Goal: Information Seeking & Learning: Learn about a topic

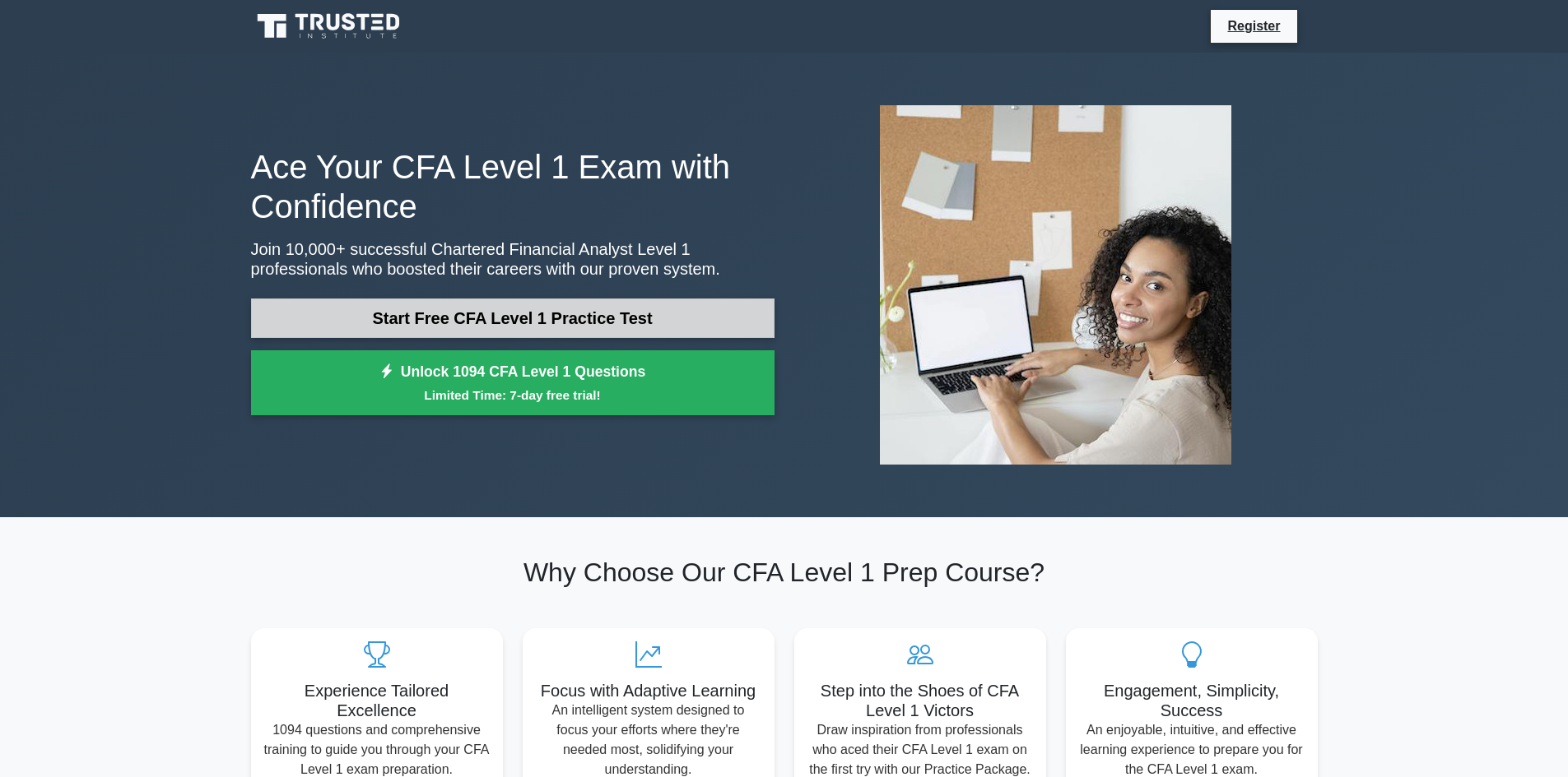
click at [582, 315] on link "Start Free CFA Level 1 Practice Test" at bounding box center [513, 318] width 523 height 39
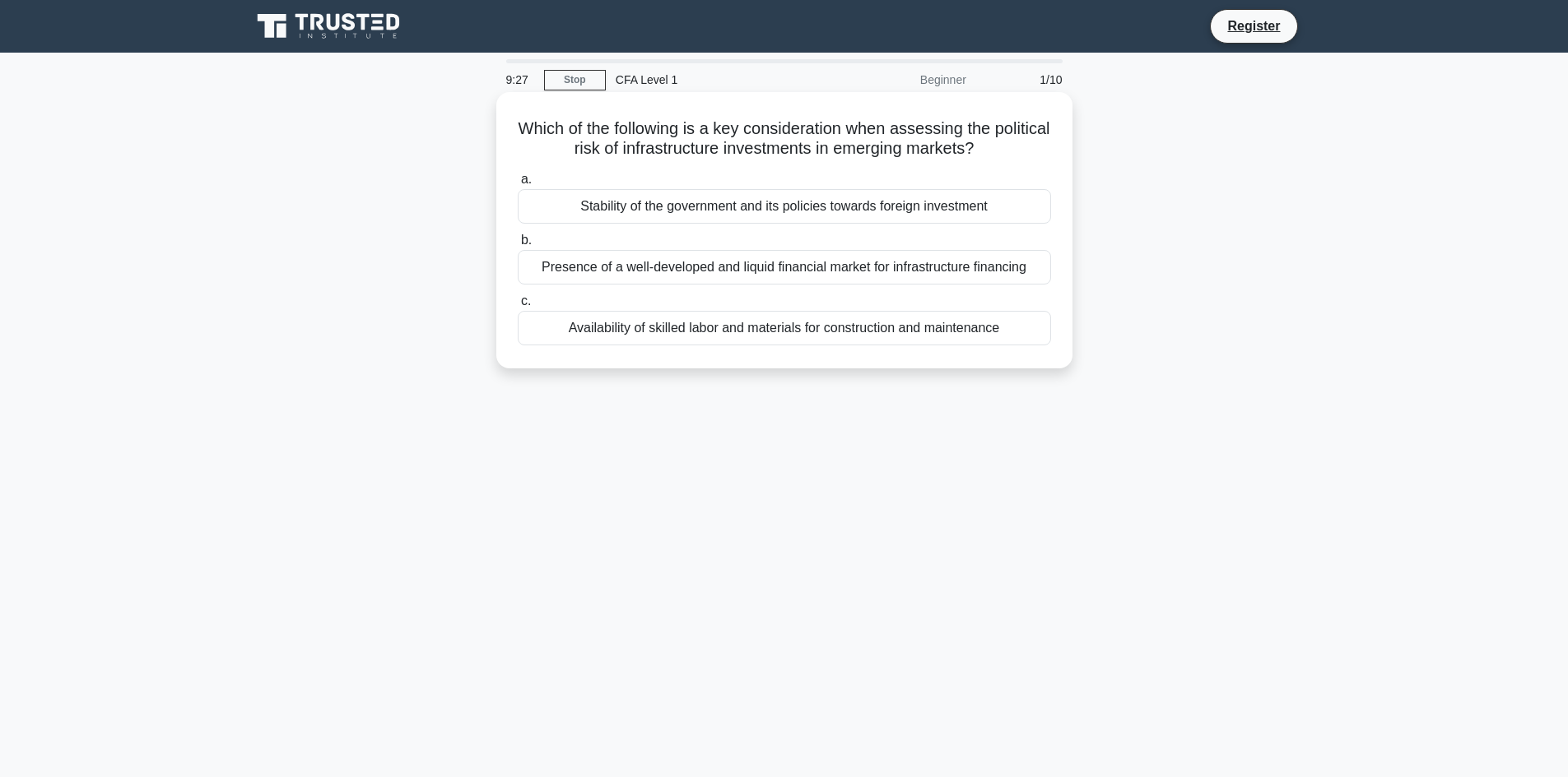
click at [932, 199] on div "Stability of the government and its policies towards foreign investment" at bounding box center [784, 206] width 533 height 35
click at [518, 185] on input "a. Stability of the government and its policies towards foreign investment" at bounding box center [518, 180] width 0 height 11
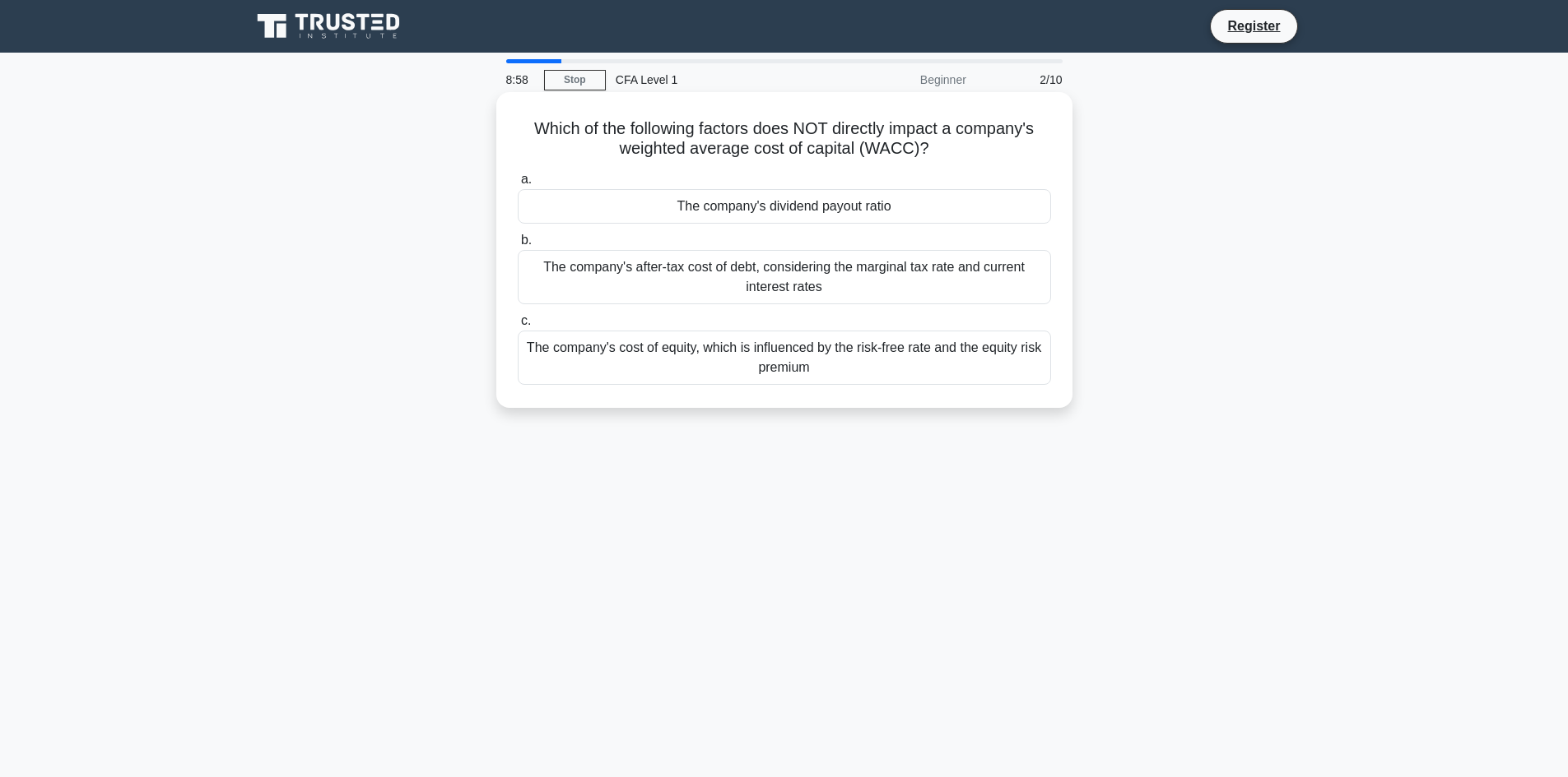
click at [790, 285] on div "The company's after-tax cost of debt, considering the marginal tax rate and cur…" at bounding box center [784, 277] width 533 height 54
click at [518, 246] on input "b. The company's after-tax cost of debt, considering the marginal tax rate and …" at bounding box center [518, 241] width 0 height 11
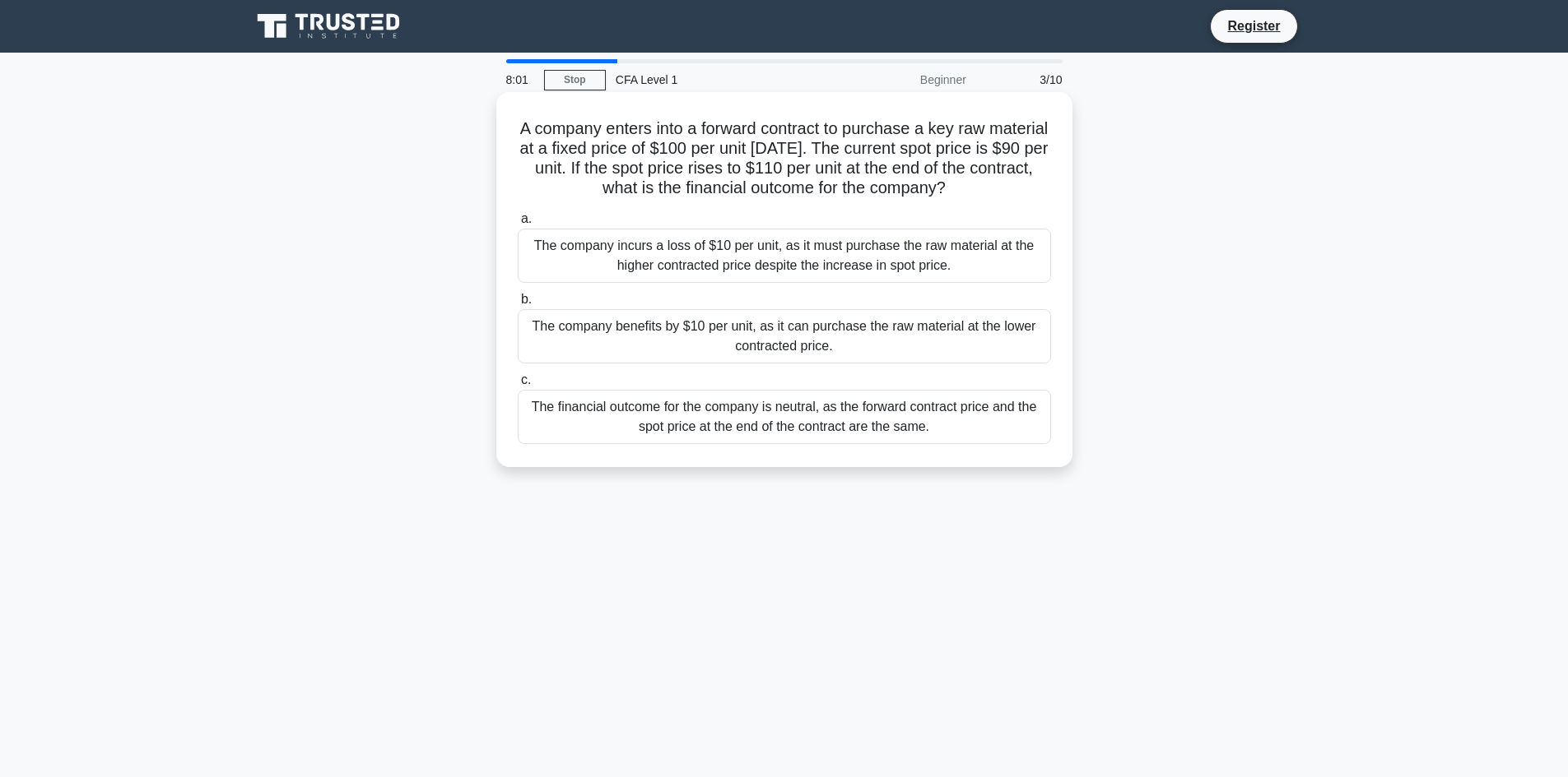
click at [847, 417] on div "The financial outcome for the company is neutral, as the forward contract price…" at bounding box center [784, 417] width 533 height 54
click at [518, 386] on input "c. The financial outcome for the company is neutral, as the forward contract pr…" at bounding box center [518, 380] width 0 height 11
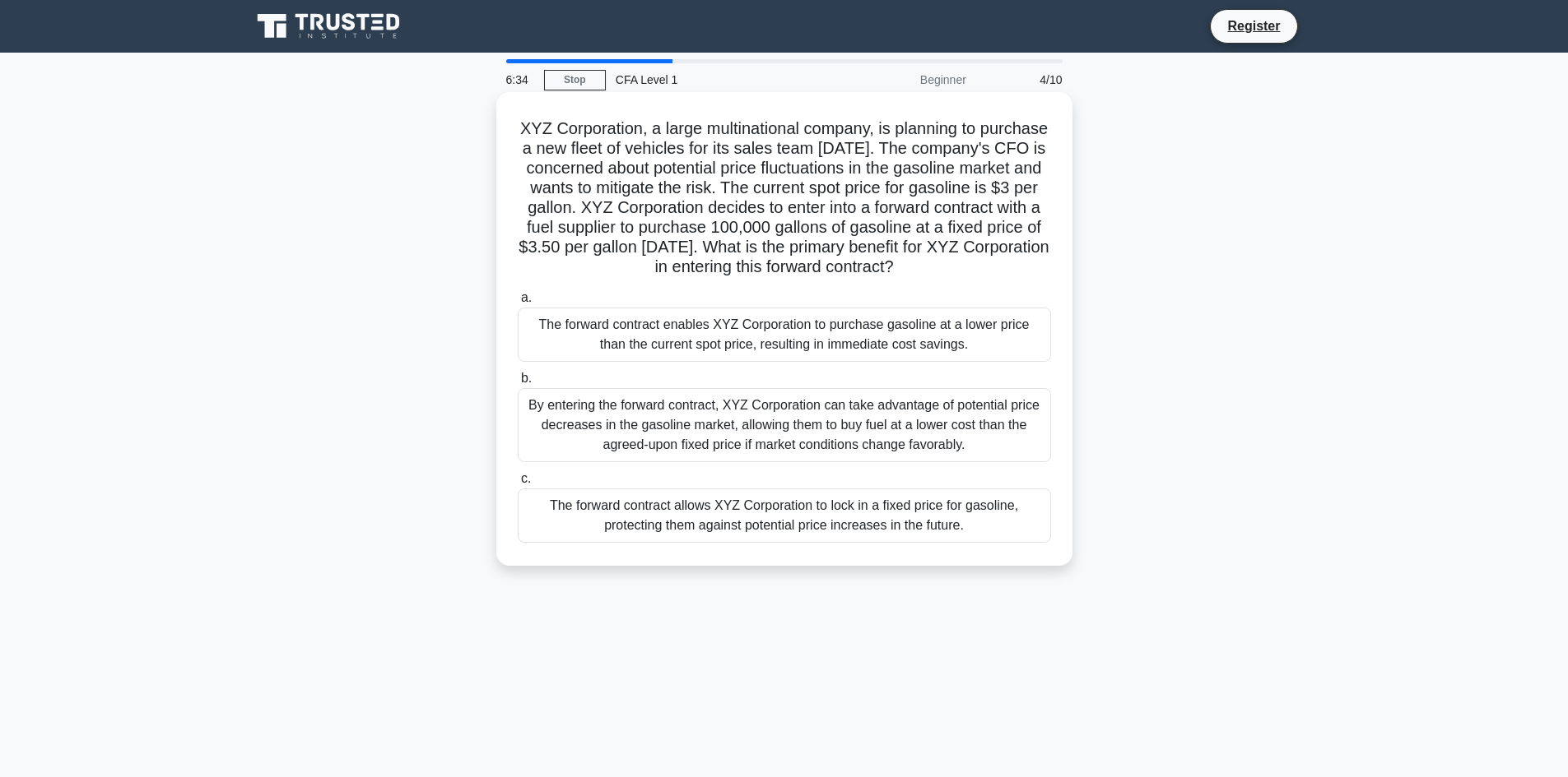
click at [867, 528] on div "The forward contract allows XYZ Corporation to lock in a fixed price for gasoli…" at bounding box center [784, 515] width 533 height 54
click at [518, 485] on input "c. The forward contract allows XYZ Corporation to lock in a fixed price for gas…" at bounding box center [518, 479] width 0 height 11
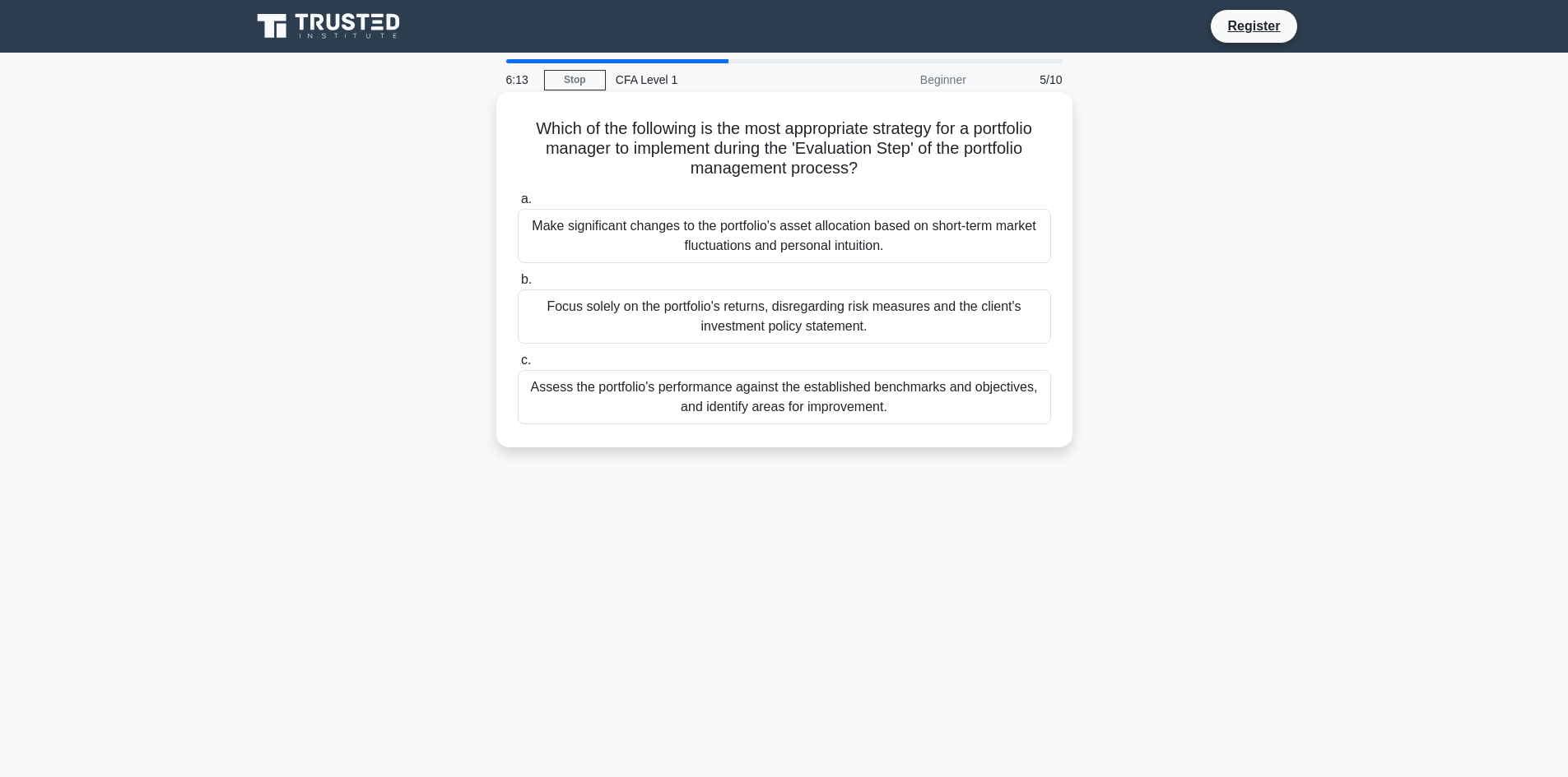
click at [745, 328] on div "Focus solely on the portfolio's returns, disregarding risk measures and the cli…" at bounding box center [784, 316] width 533 height 54
click at [518, 285] on input "b. Focus solely on the portfolio's returns, disregarding risk measures and the …" at bounding box center [518, 280] width 0 height 11
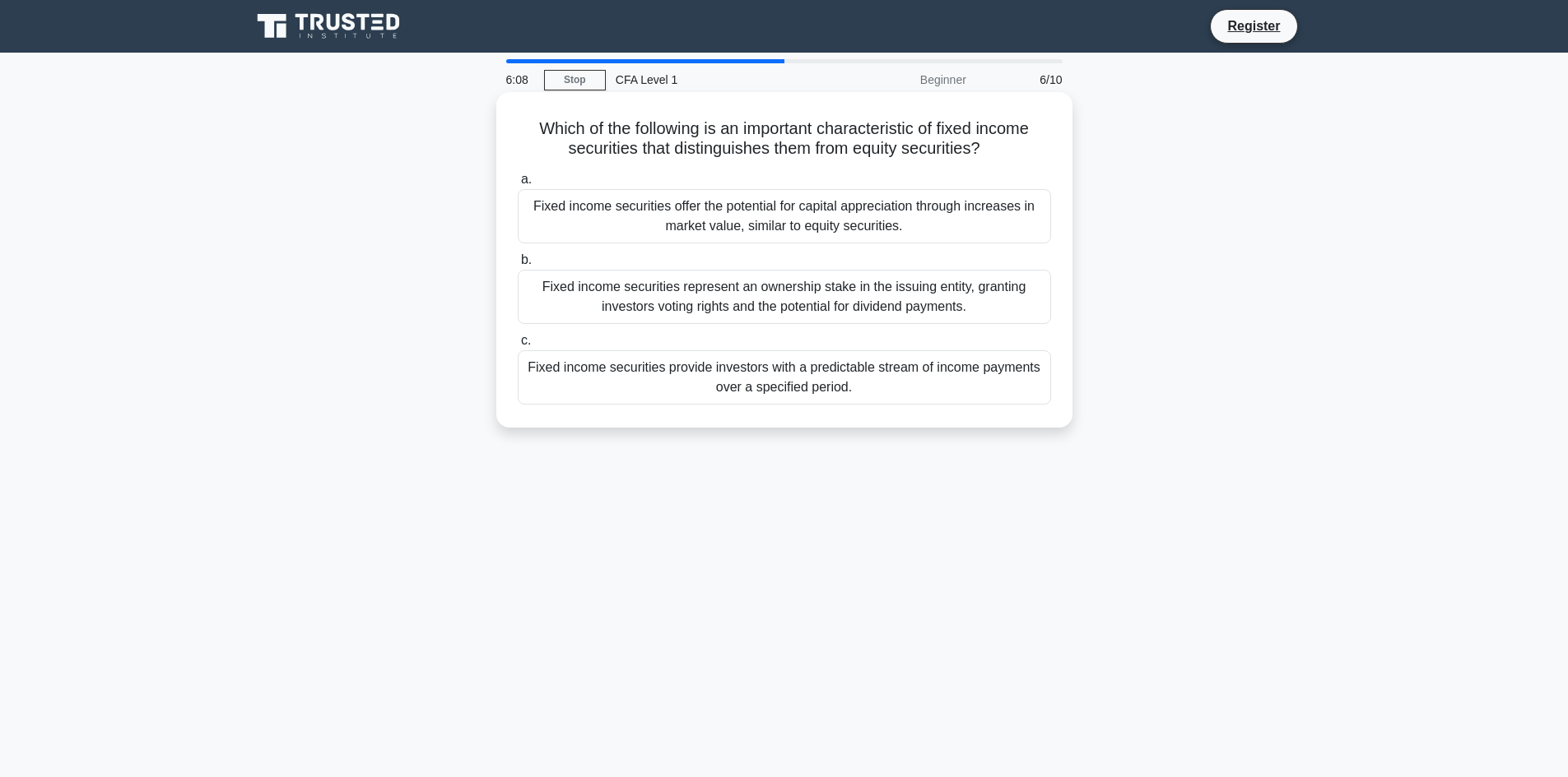
click at [741, 297] on div "Fixed income securities represent an ownership stake in the issuing entity, gra…" at bounding box center [784, 297] width 533 height 54
click at [518, 266] on input "b. Fixed income securities represent an ownership stake in the issuing entity, …" at bounding box center [518, 260] width 0 height 11
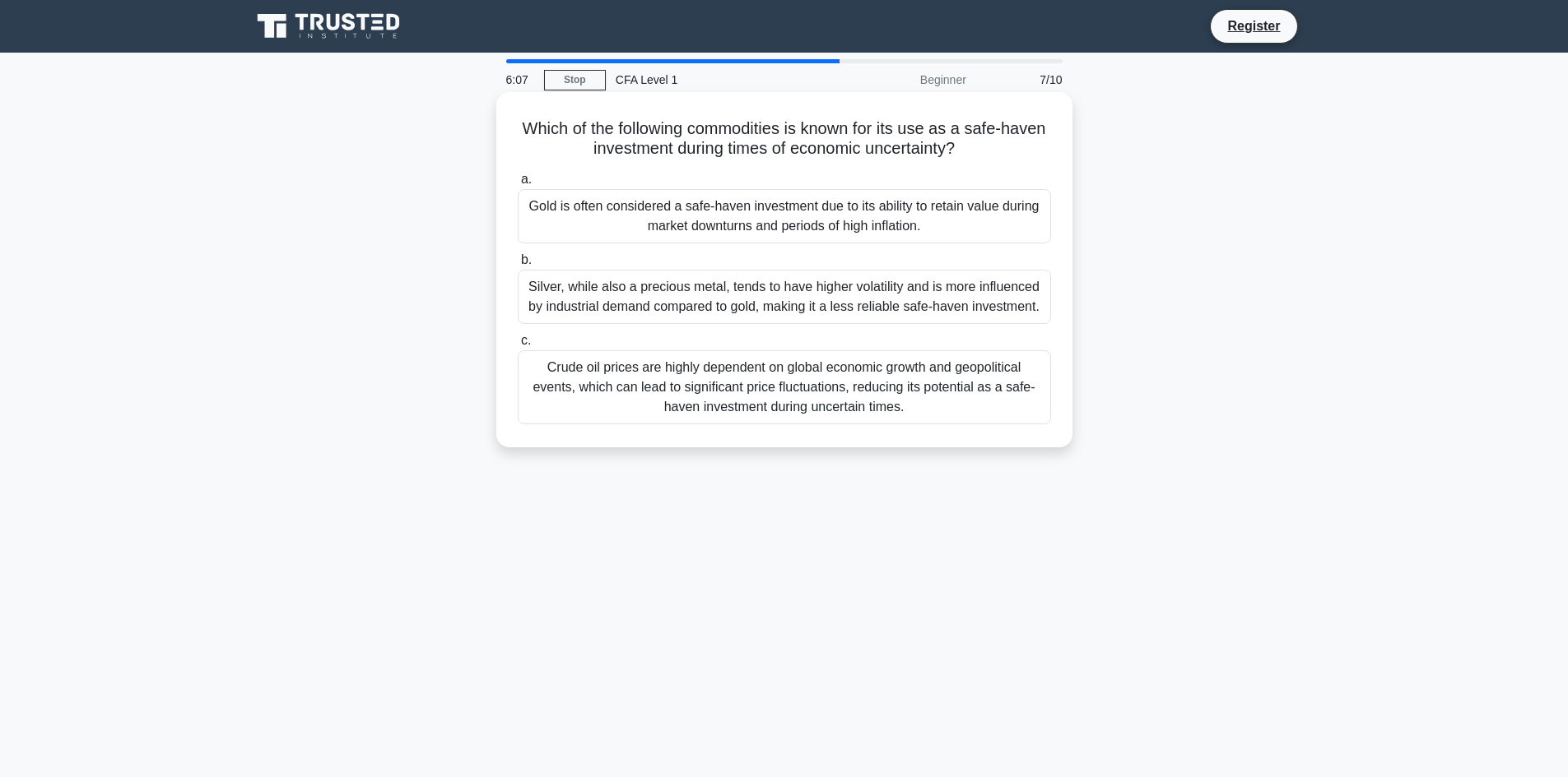
click at [685, 332] on label "c. Crude oil prices are highly dependent on global economic growth and geopolit…" at bounding box center [784, 377] width 533 height 94
click at [518, 336] on input "c. Crude oil prices are highly dependent on global economic growth and geopolit…" at bounding box center [518, 341] width 0 height 11
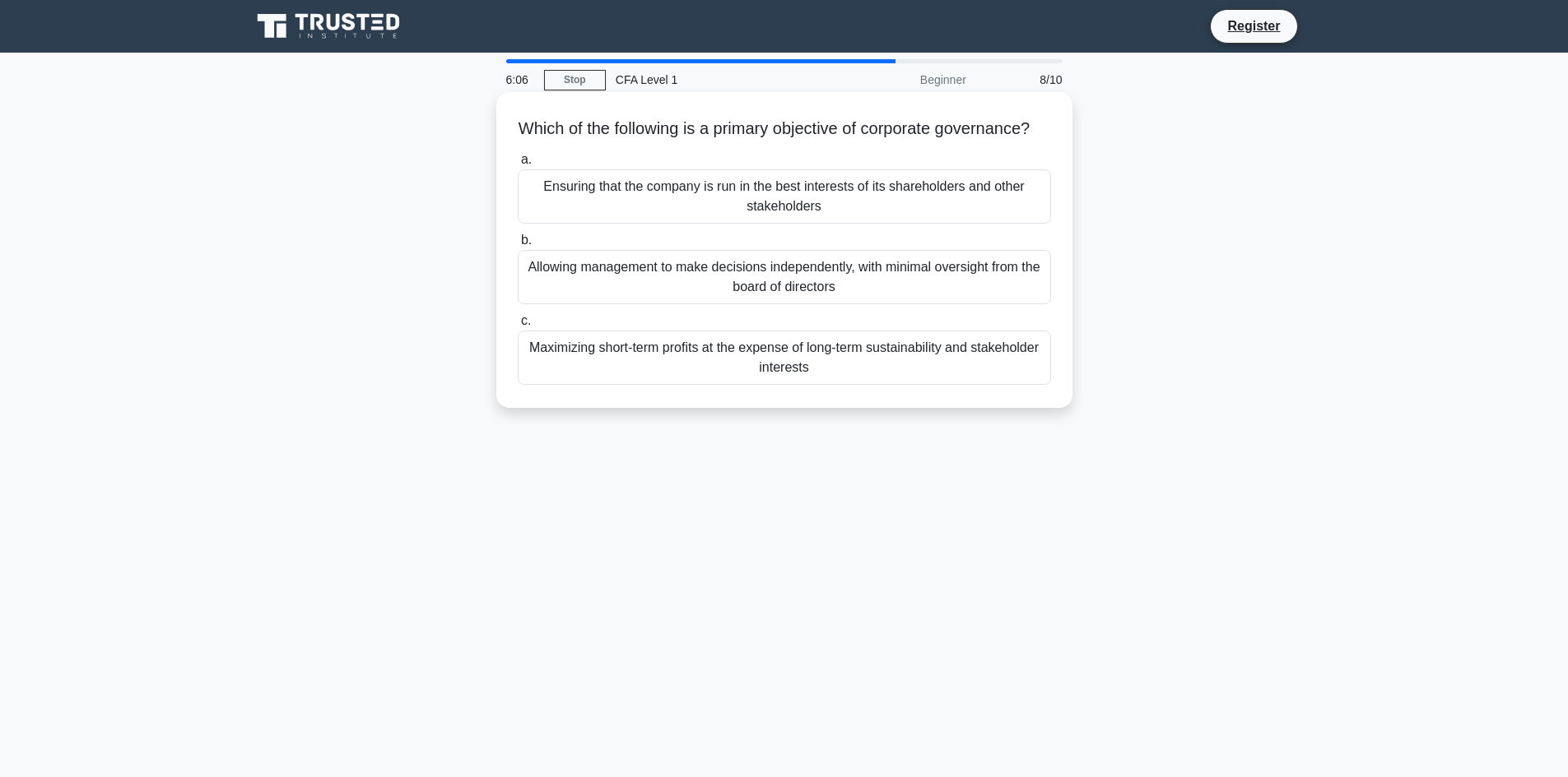
click at [684, 221] on div "Ensuring that the company is run in the best interests of its shareholders and …" at bounding box center [784, 196] width 533 height 54
click at [518, 166] on input "a. Ensuring that the company is run in the best interests of its shareholders a…" at bounding box center [518, 160] width 0 height 11
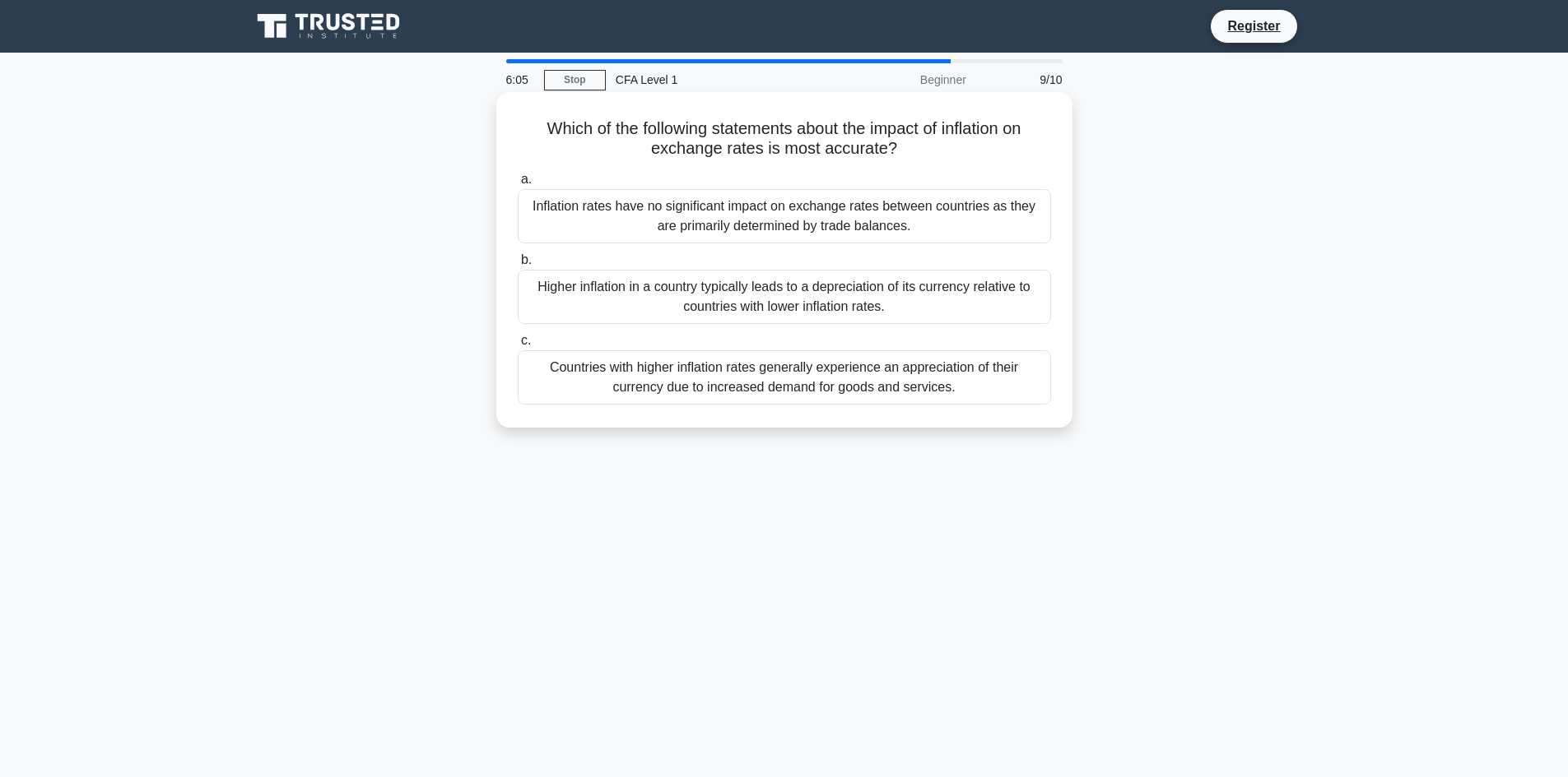
click at [701, 372] on div "Countries with higher inflation rates generally experience an appreciation of t…" at bounding box center [784, 377] width 533 height 54
click at [518, 347] on input "c. Countries with higher inflation rates generally experience an appreciation o…" at bounding box center [518, 341] width 0 height 11
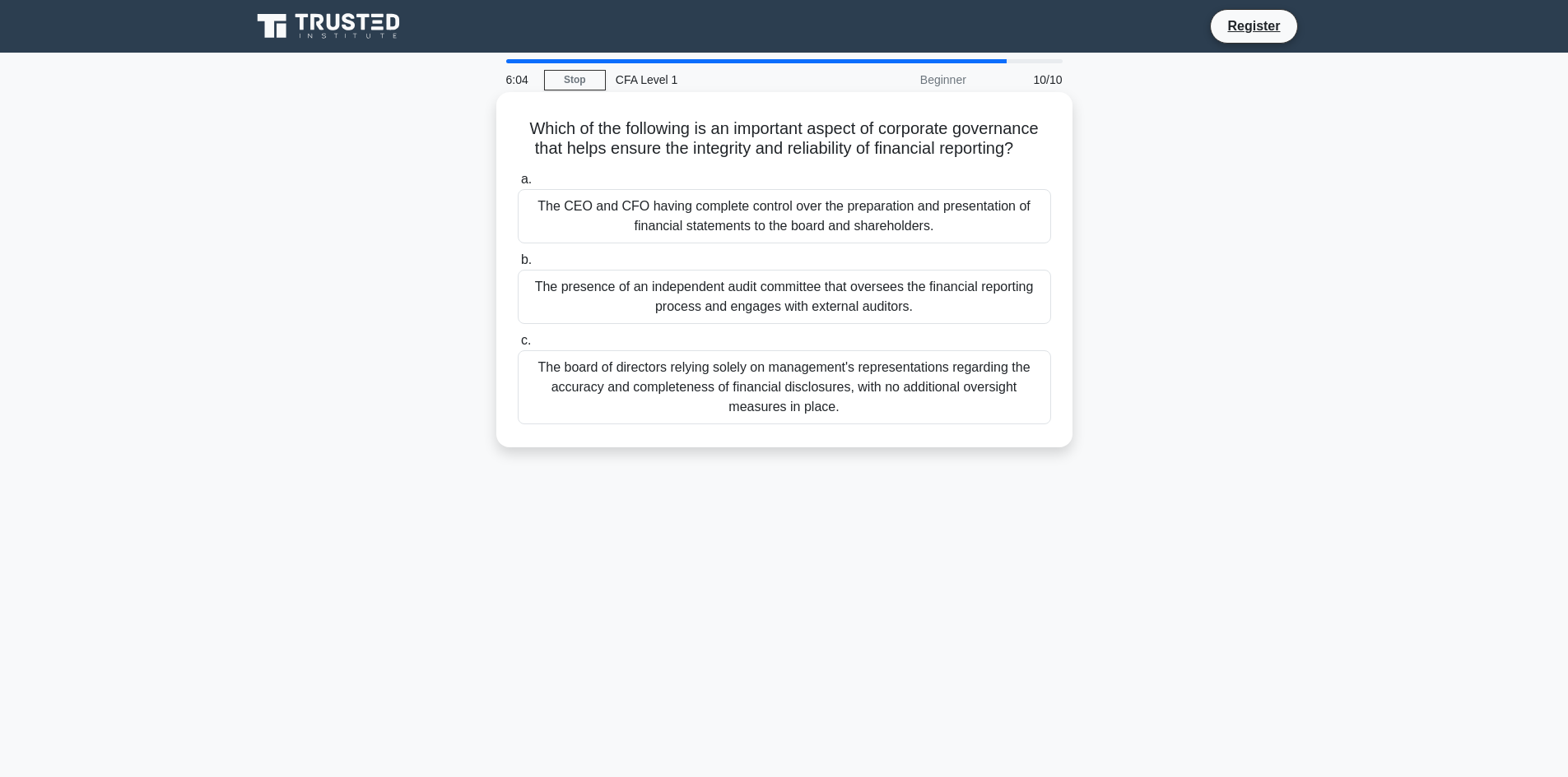
click at [703, 214] on div "The CEO and CFO having complete control over the preparation and presentation o…" at bounding box center [784, 216] width 533 height 54
click at [518, 185] on input "a. The CEO and CFO having complete control over the preparation and presentatio…" at bounding box center [518, 180] width 0 height 11
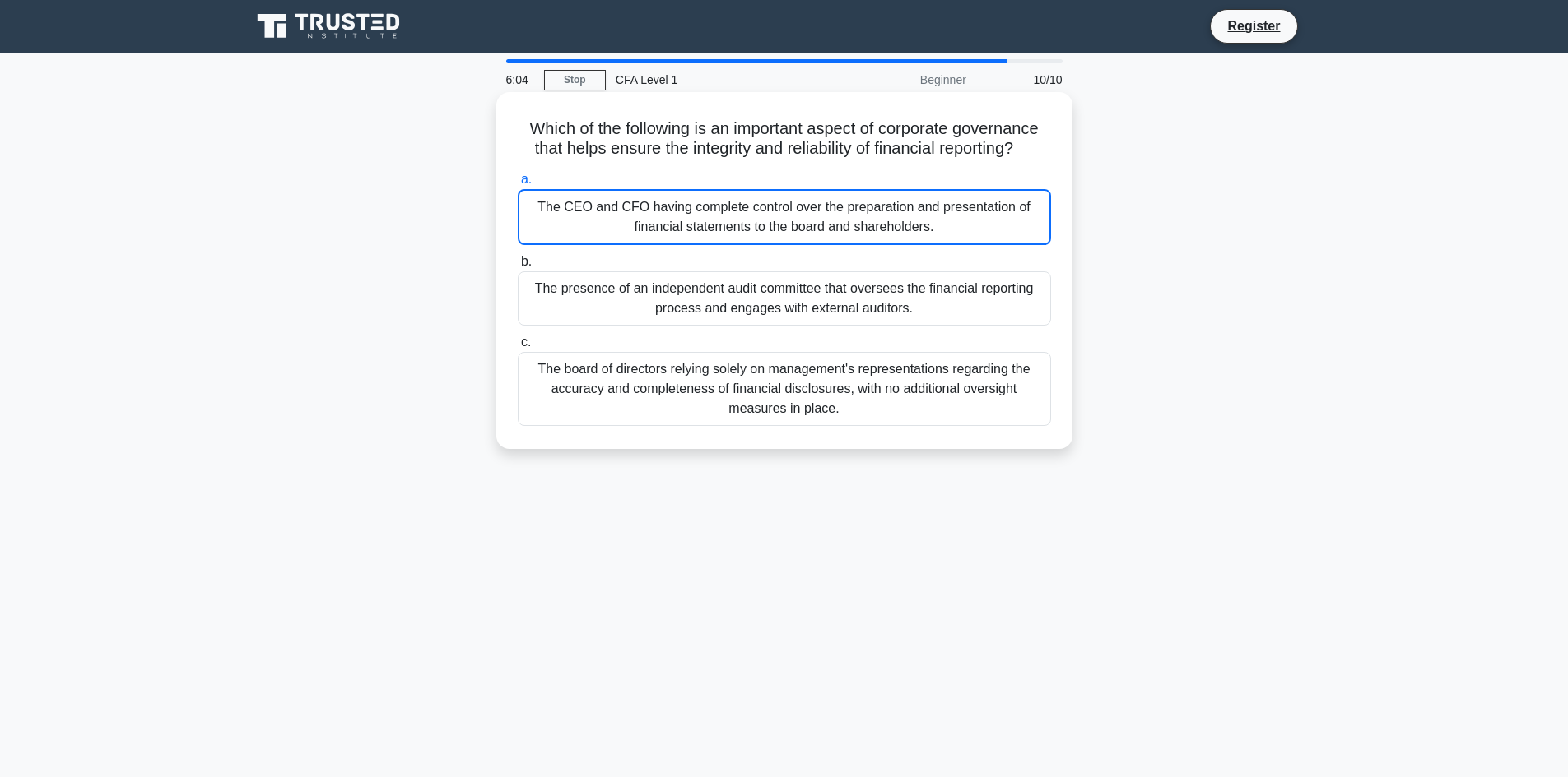
click at [702, 214] on div "The CEO and CFO having complete control over the preparation and presentation o…" at bounding box center [784, 217] width 533 height 56
click at [518, 185] on input "a. The CEO and CFO having complete control over the preparation and presentatio…" at bounding box center [518, 180] width 0 height 11
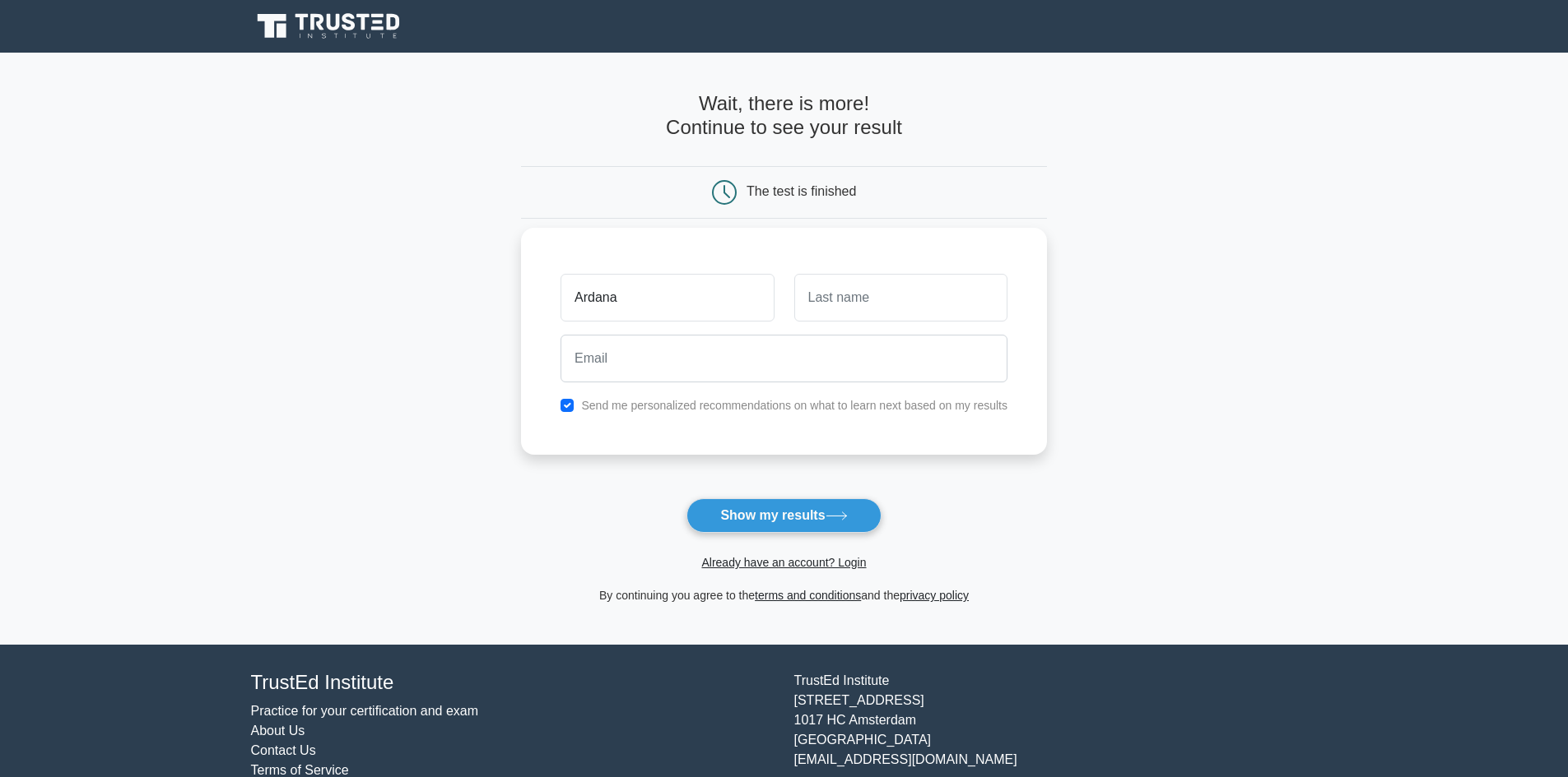
type input "Ardana"
click at [876, 304] on input "text" at bounding box center [900, 298] width 213 height 48
type input "Barbossyn"
click at [757, 357] on input "email" at bounding box center [784, 359] width 447 height 48
type input "ardana9696@gmail.com"
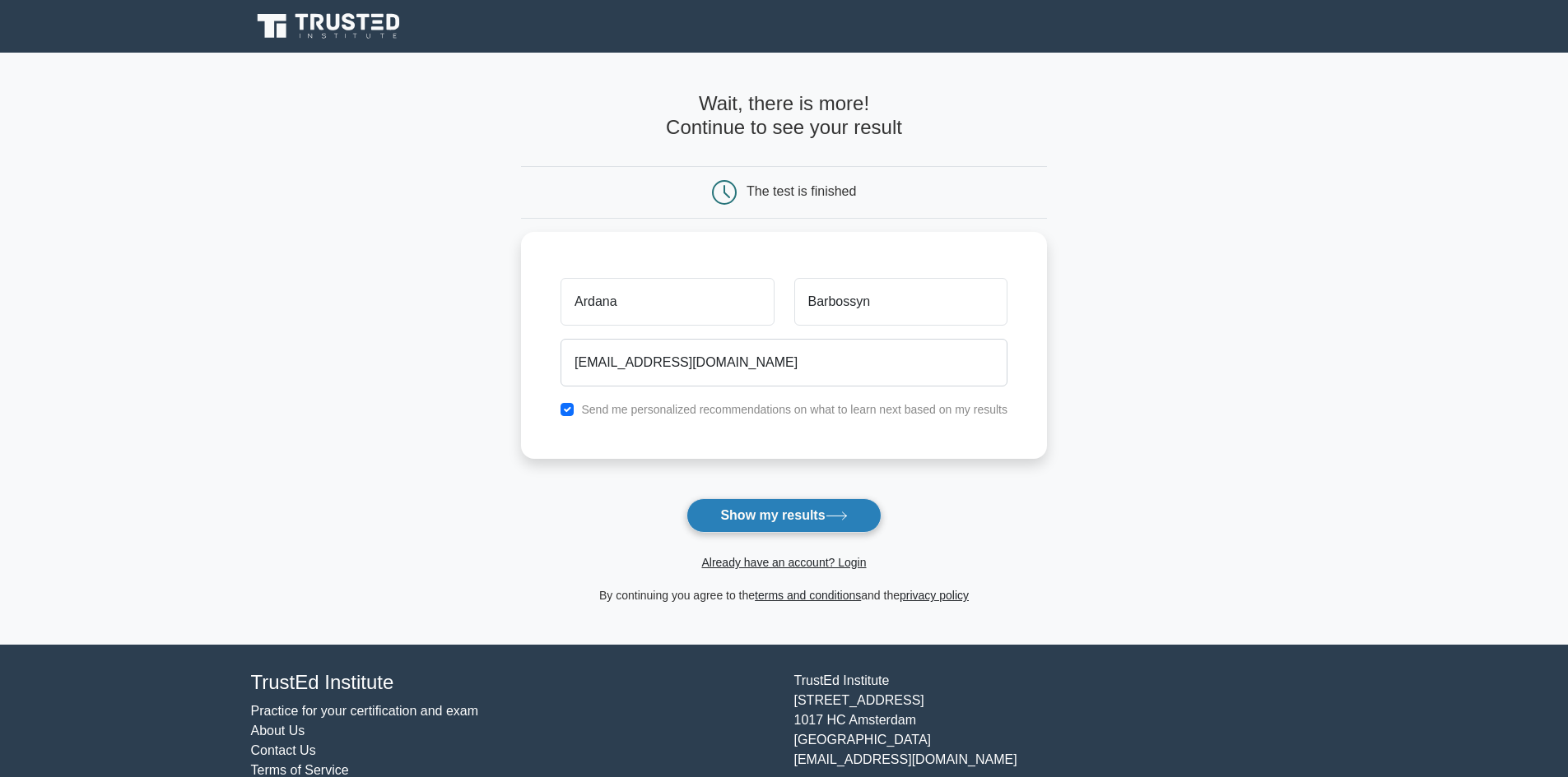
click at [816, 510] on button "Show my results" at bounding box center [784, 515] width 194 height 35
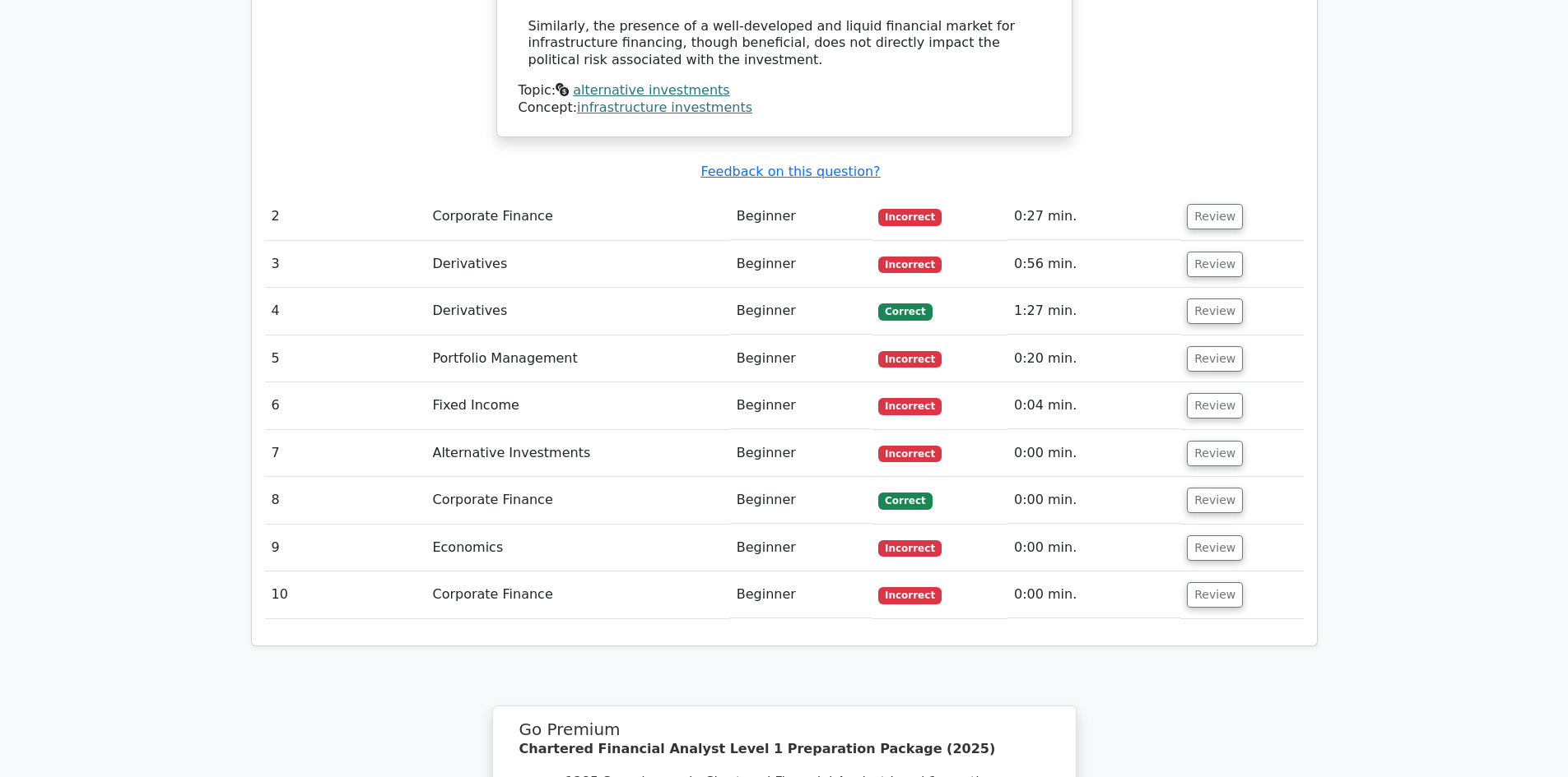
scroll to position [1892, 0]
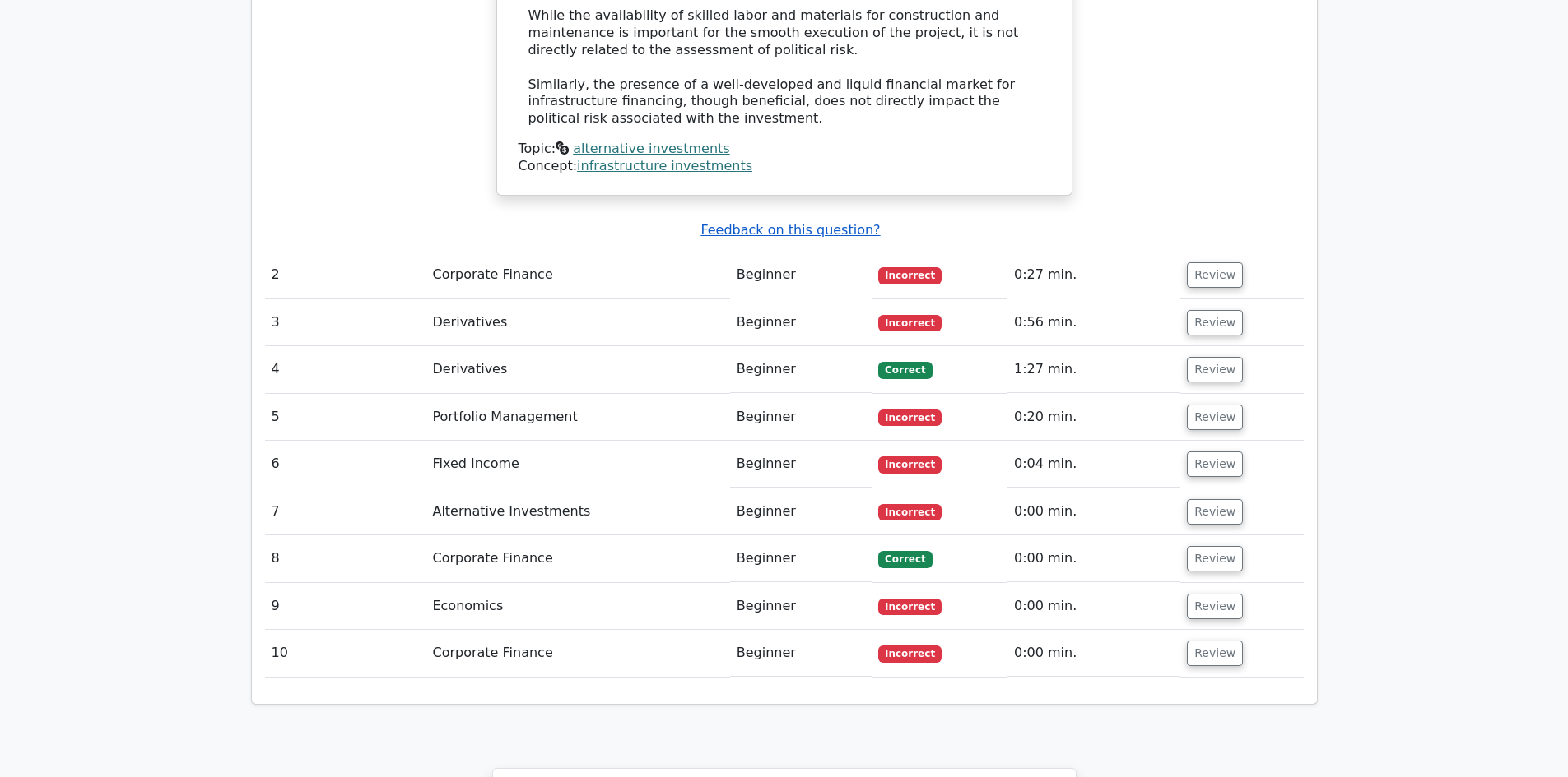
click at [801, 222] on u "Feedback on this question?" at bounding box center [790, 230] width 179 height 16
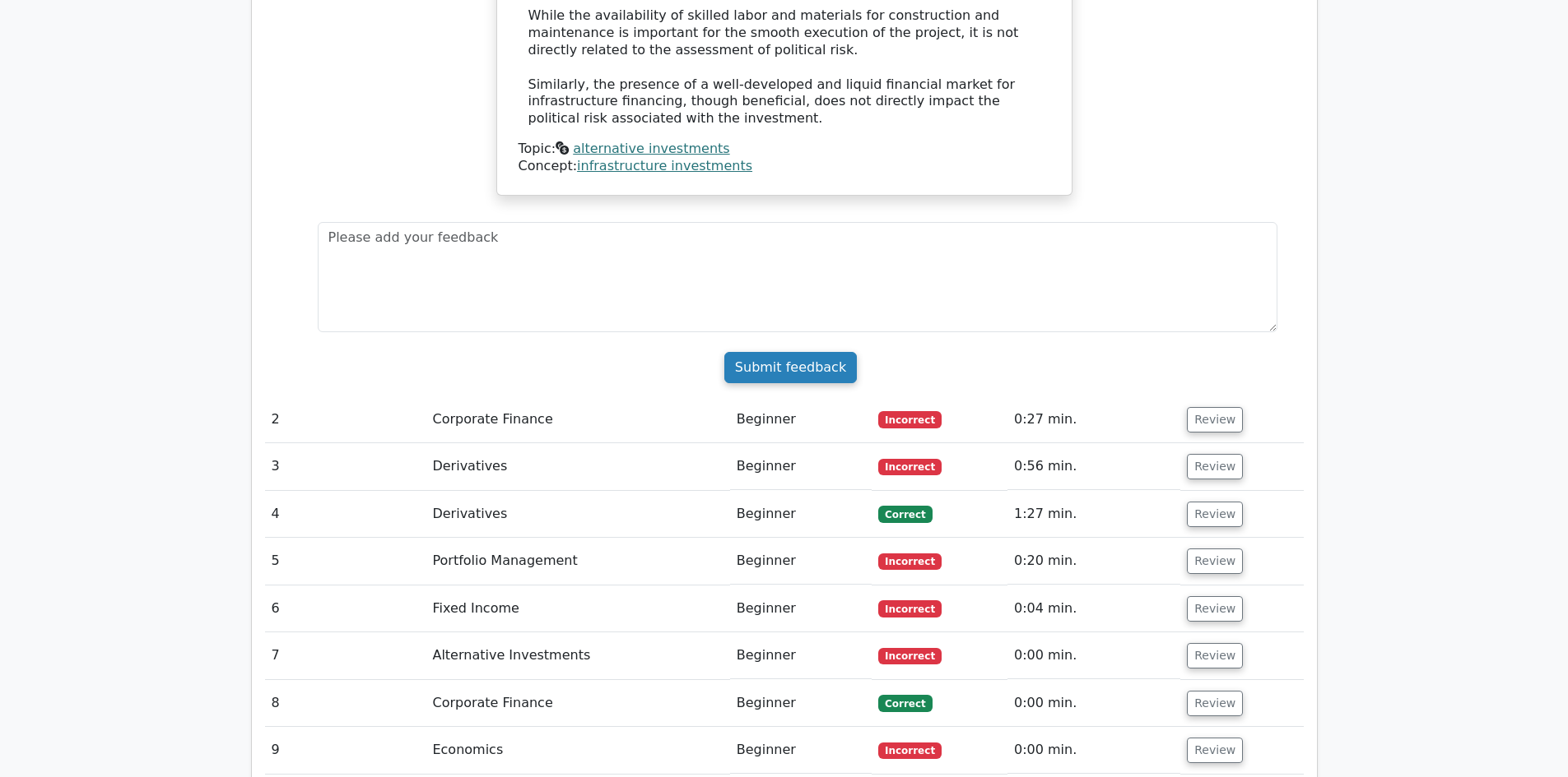
click at [809, 352] on input "Submit feedback" at bounding box center [790, 367] width 133 height 31
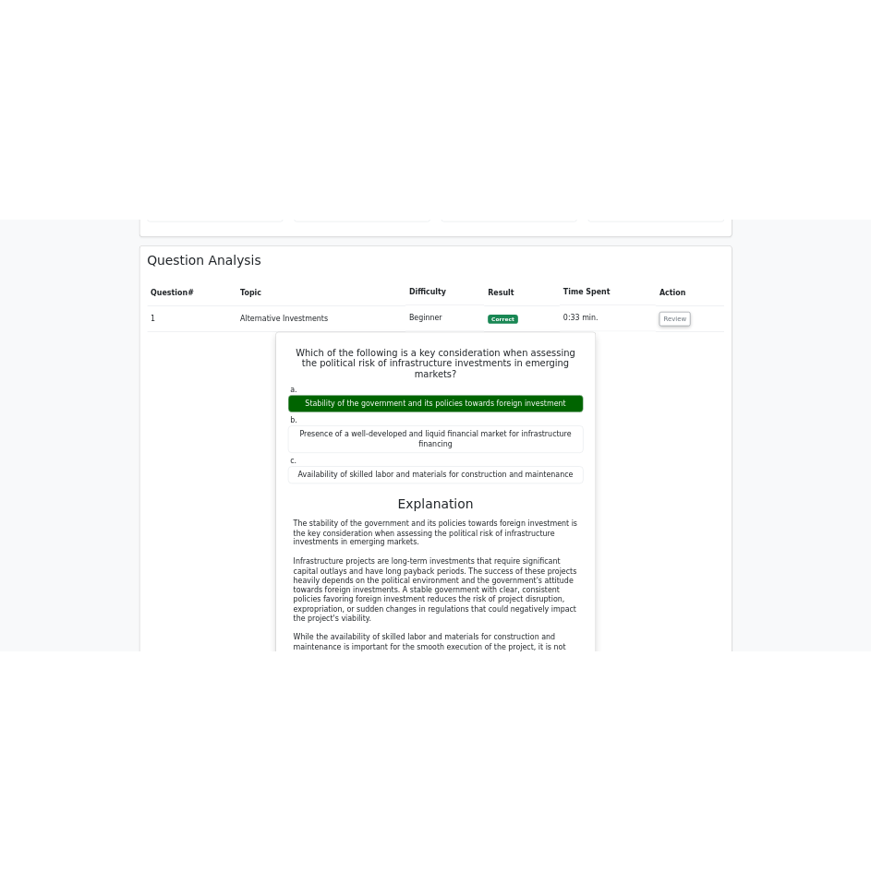
scroll to position [1292, 0]
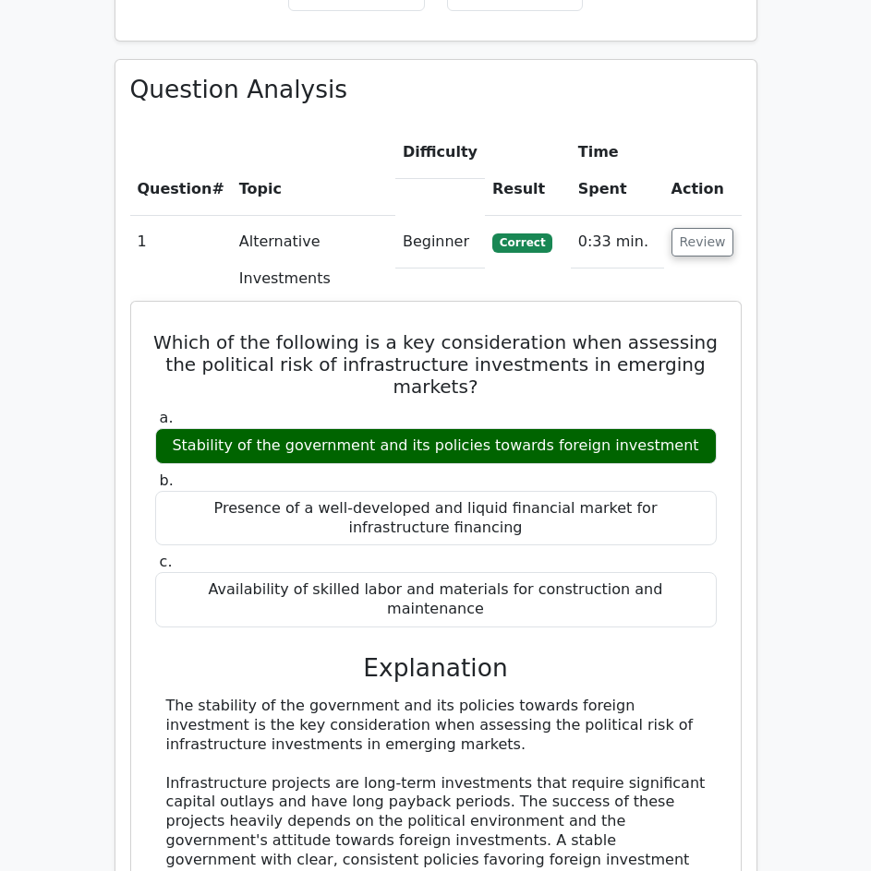
drag, startPoint x: 336, startPoint y: 508, endPoint x: 346, endPoint y: 491, distance: 19.5
click at [336, 508] on div "a. Stability of the government and its policies towards foreign investment b. P…" at bounding box center [435, 760] width 565 height 710
click at [371, 654] on h3 "Explanation" at bounding box center [435, 669] width 539 height 30
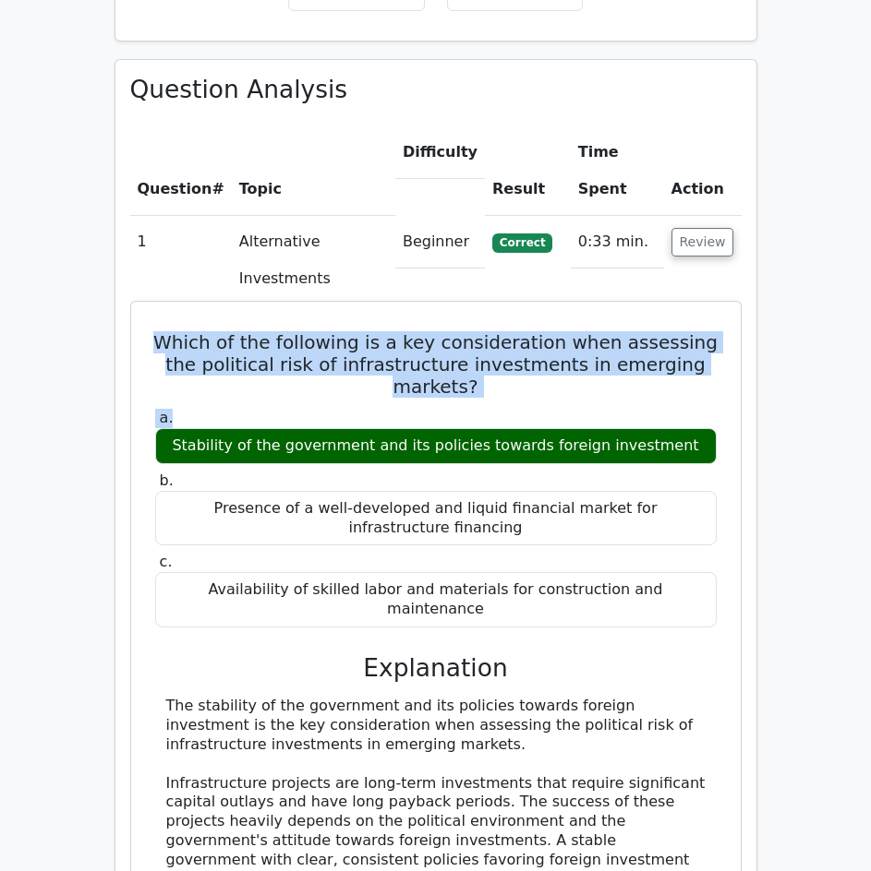
drag, startPoint x: 164, startPoint y: 204, endPoint x: 674, endPoint y: 245, distance: 511.2
click at [674, 309] on div "Which of the following is a key consideration when assessing the political risk…" at bounding box center [435, 719] width 595 height 821
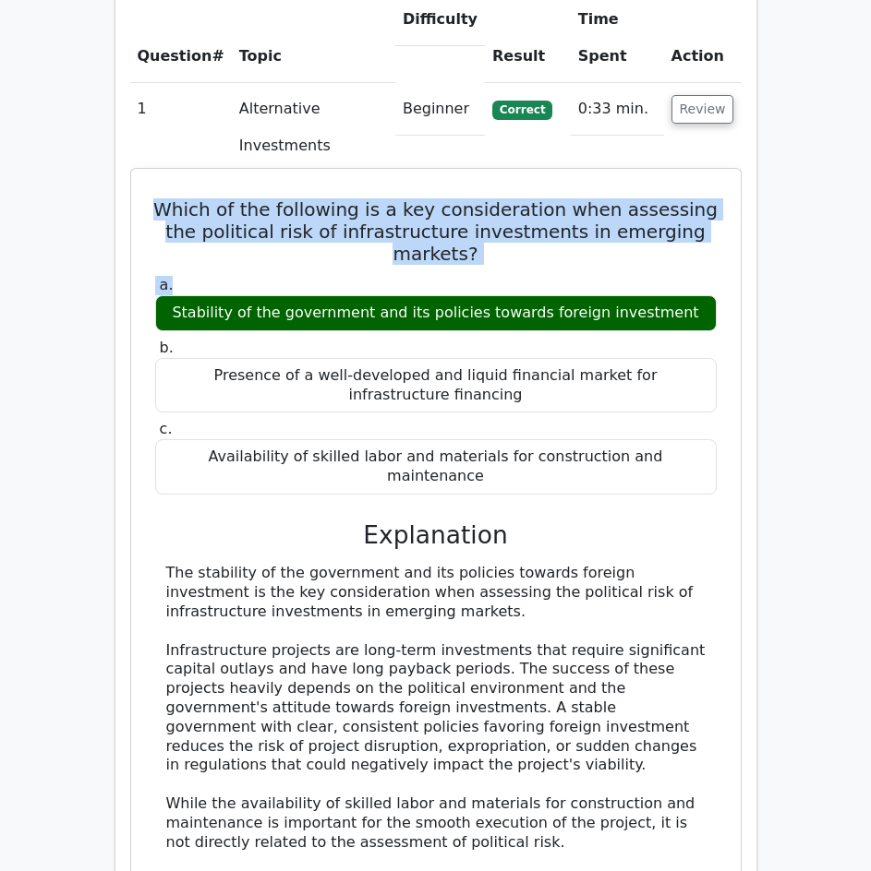
scroll to position [1477, 0]
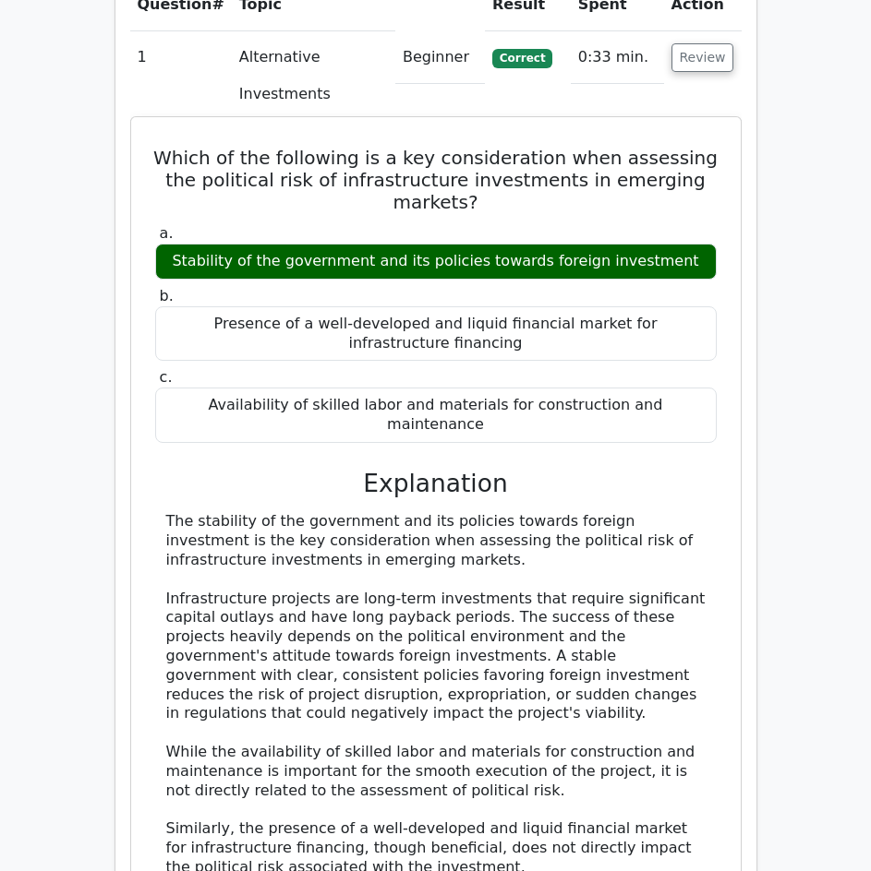
drag, startPoint x: 249, startPoint y: 527, endPoint x: 256, endPoint y: 492, distance: 35.7
click at [249, 526] on div "The stability of the government and its policies towards foreign investment is …" at bounding box center [435, 694] width 539 height 365
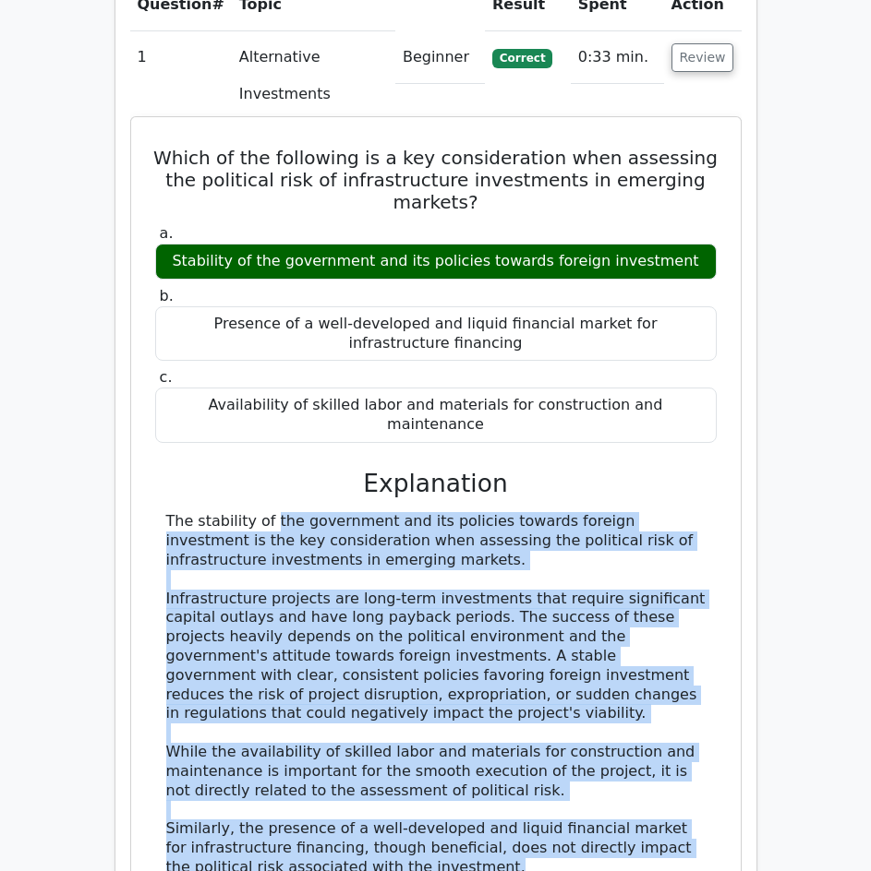
drag, startPoint x: 172, startPoint y: 348, endPoint x: 402, endPoint y: 667, distance: 392.8
click at [402, 667] on div "The stability of the government and its policies towards foreign investment is …" at bounding box center [435, 694] width 561 height 365
copy div "The stability of the government and its policies towards foreign investment is …"
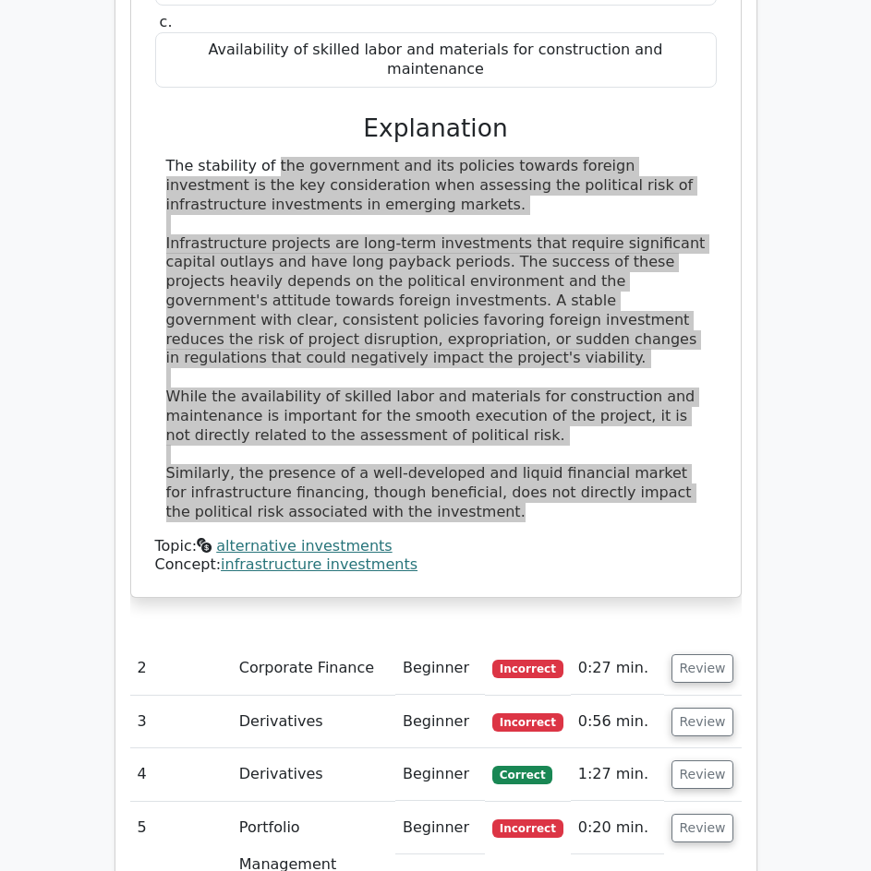
scroll to position [1846, 0]
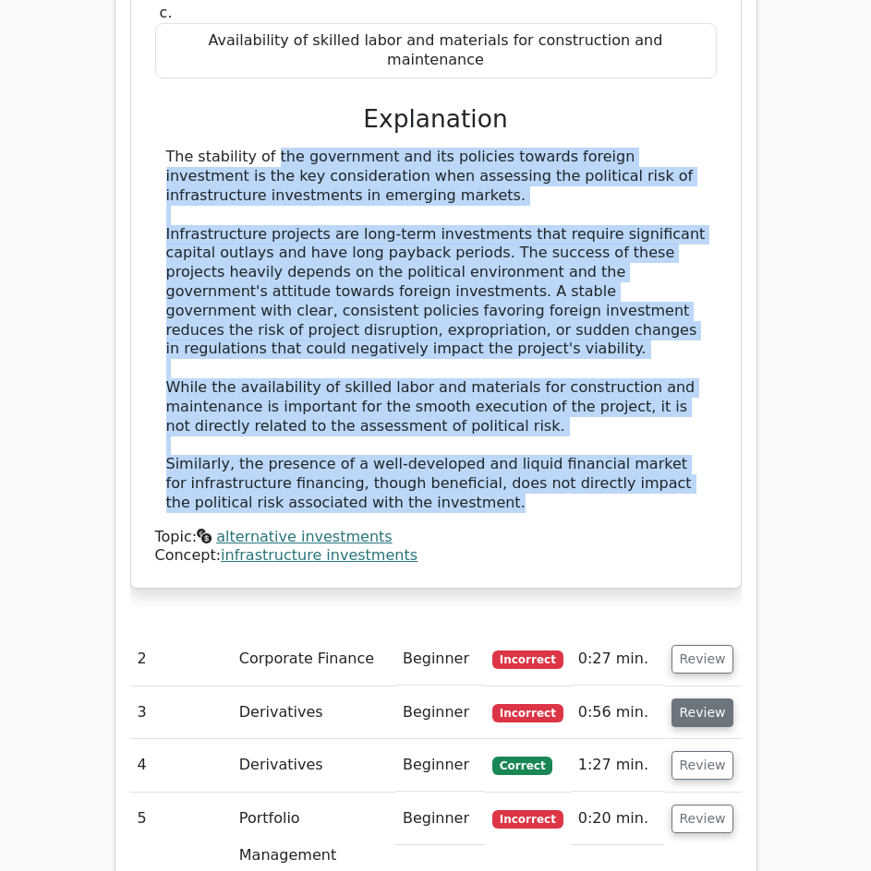
click at [704, 699] on button "Review" at bounding box center [702, 713] width 63 height 29
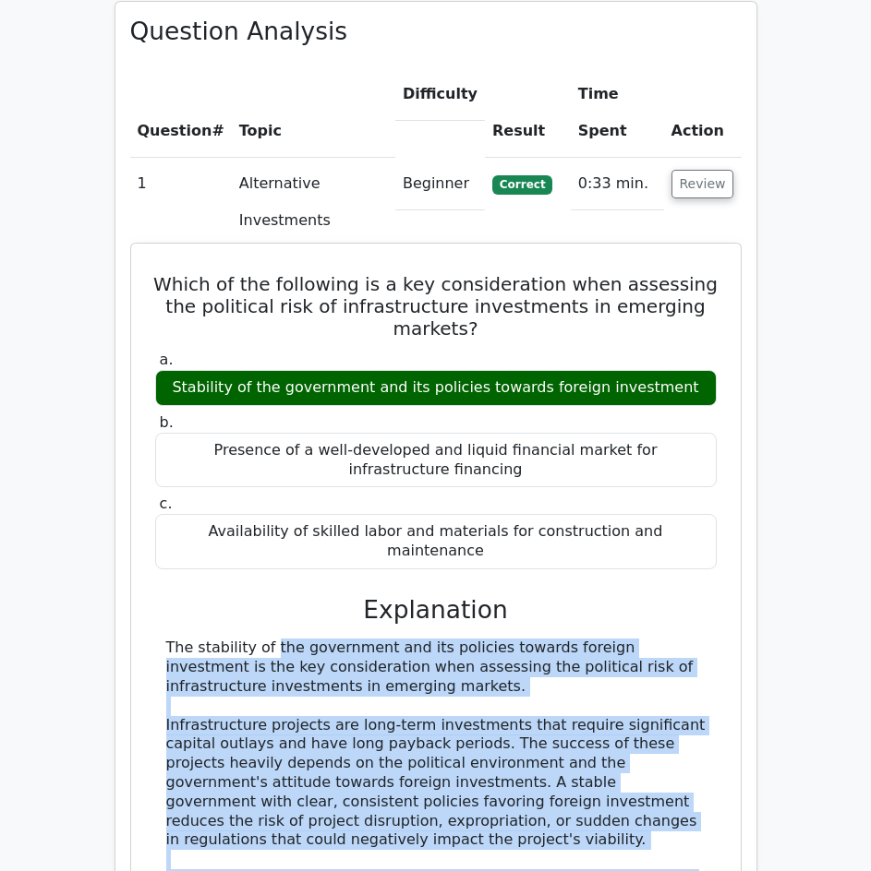
scroll to position [1292, 0]
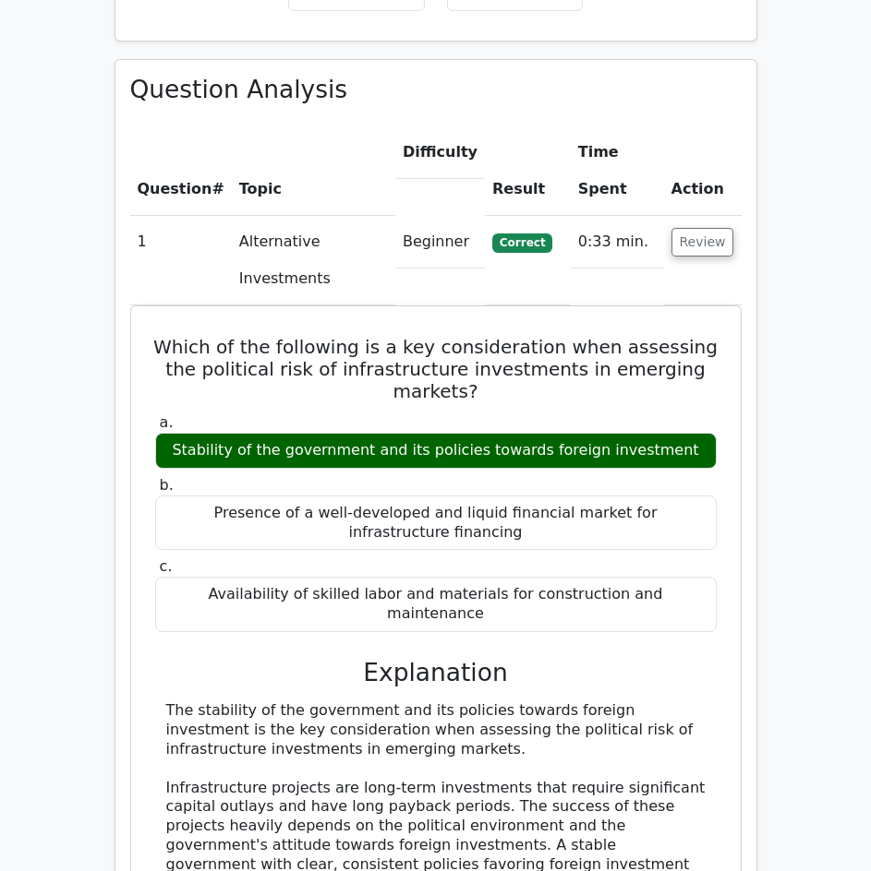
click at [444, 216] on td "Beginner" at bounding box center [440, 242] width 90 height 53
click at [686, 228] on button "Review" at bounding box center [702, 242] width 63 height 29
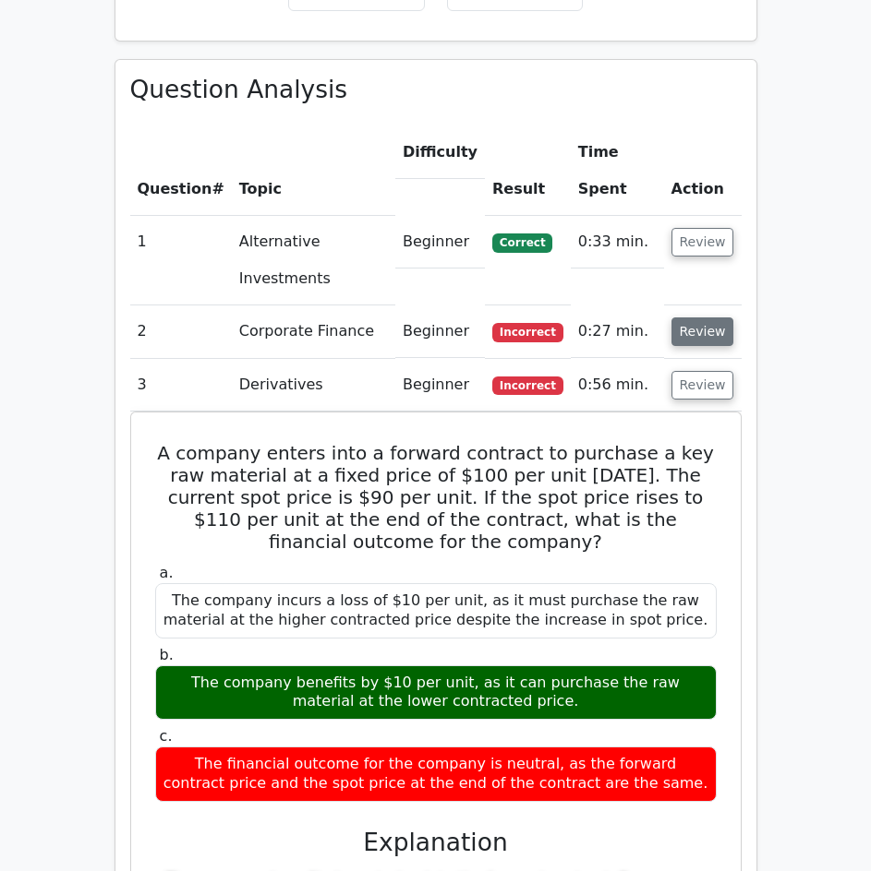
click at [688, 318] on button "Review" at bounding box center [702, 332] width 63 height 29
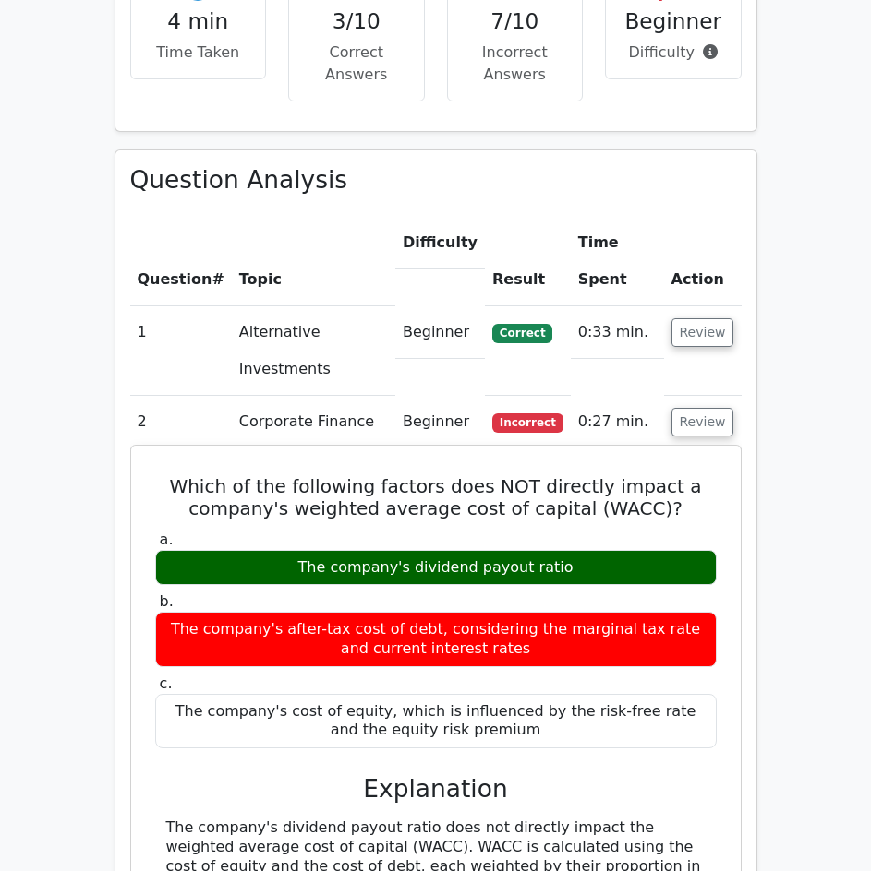
scroll to position [1200, 0]
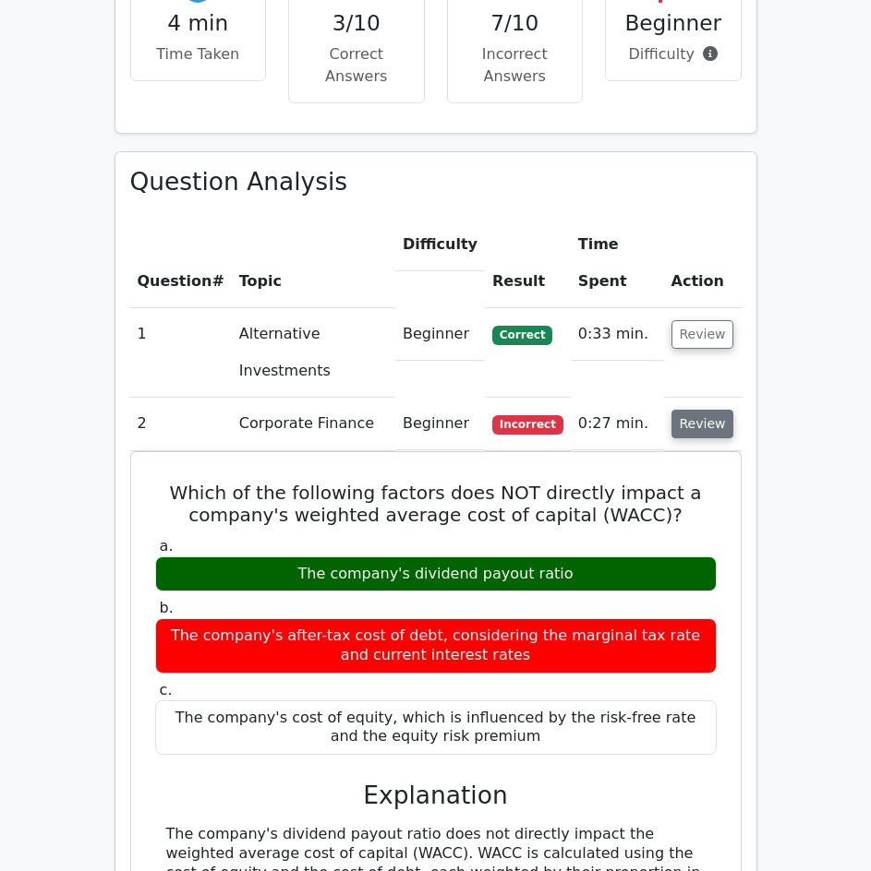
click at [689, 410] on button "Review" at bounding box center [702, 424] width 63 height 29
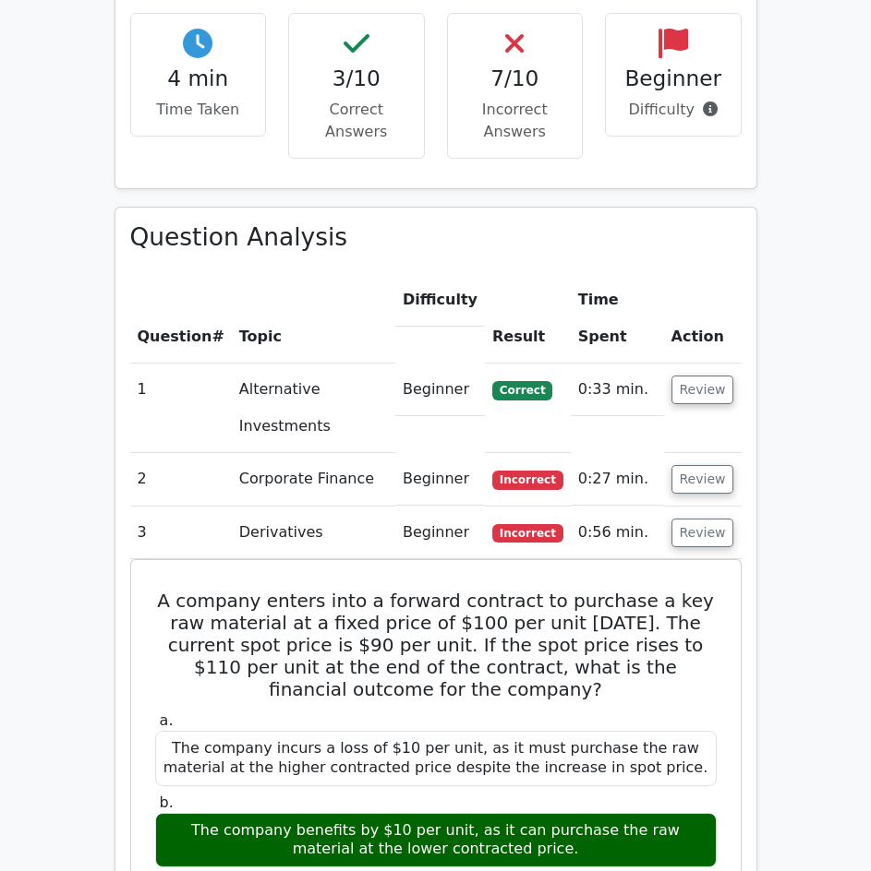
scroll to position [1108, 0]
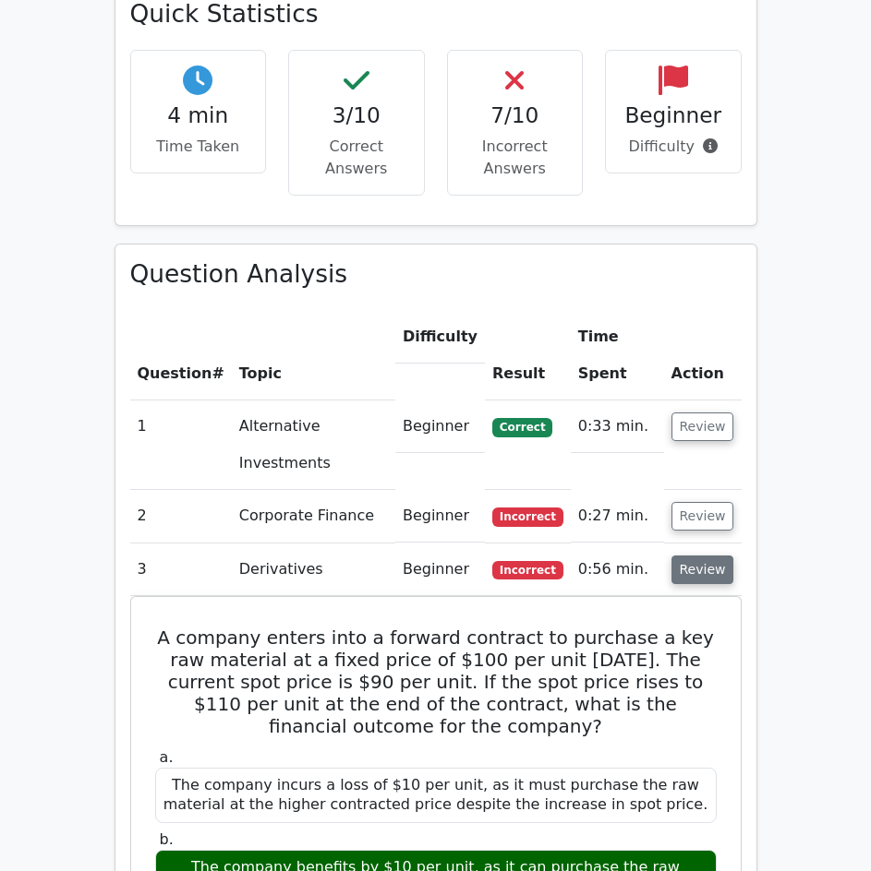
click at [685, 556] on button "Review" at bounding box center [702, 570] width 63 height 29
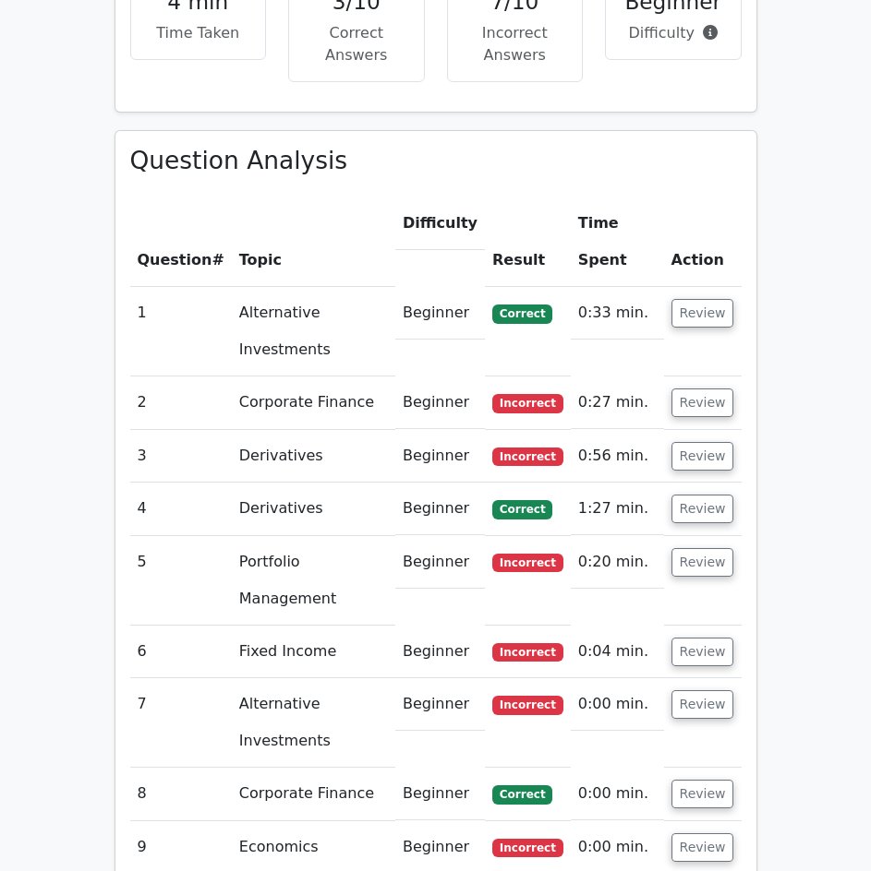
scroll to position [1200, 0]
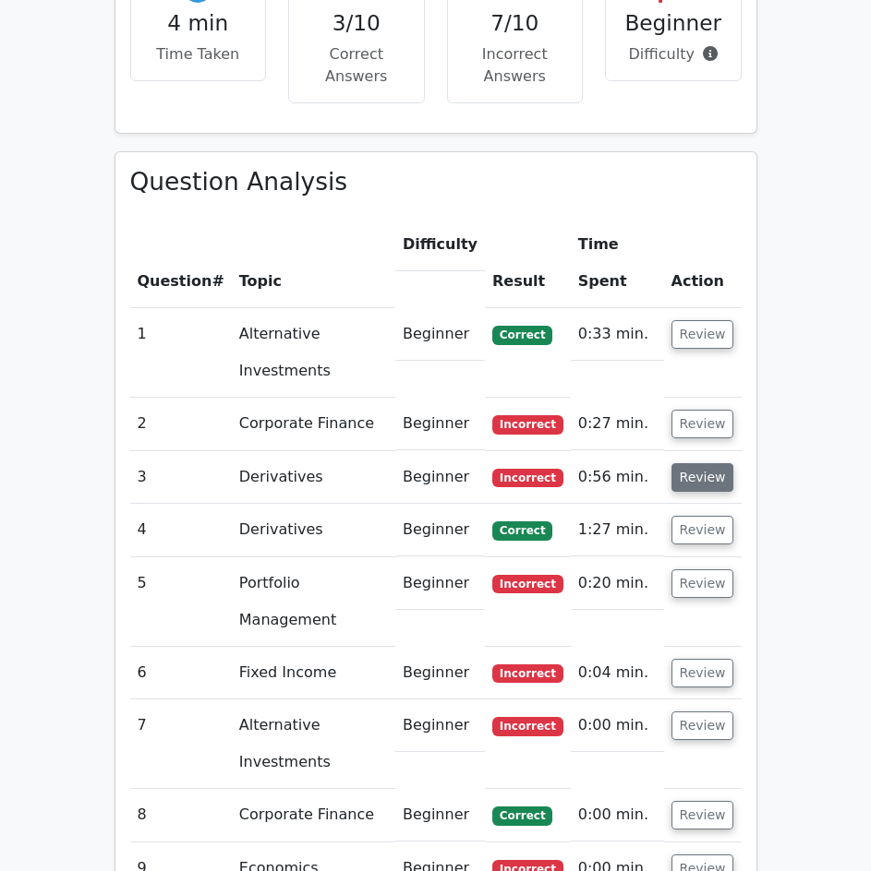
click at [714, 463] on button "Review" at bounding box center [702, 477] width 63 height 29
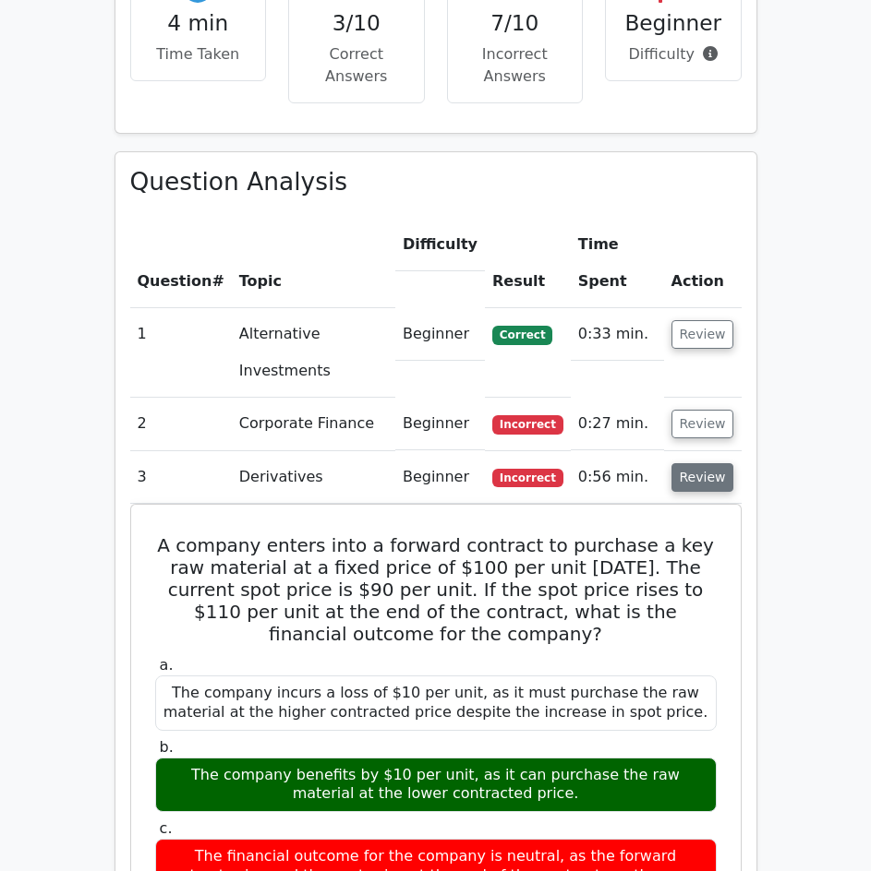
click at [708, 463] on button "Review" at bounding box center [702, 477] width 63 height 29
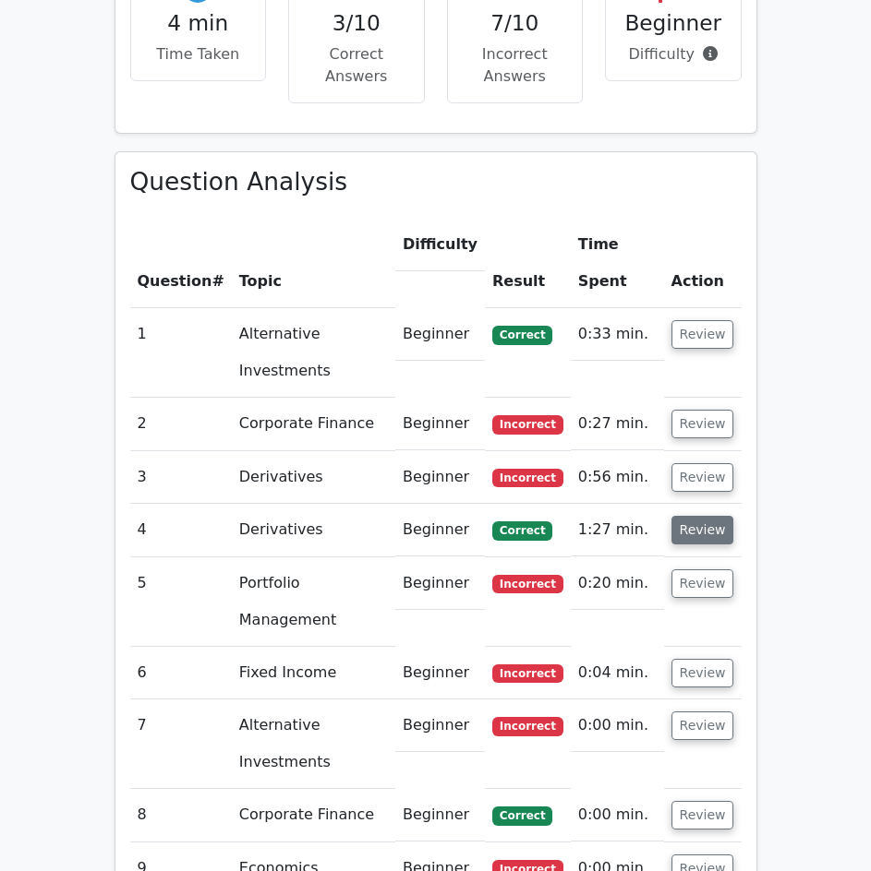
click at [705, 516] on button "Review" at bounding box center [702, 530] width 63 height 29
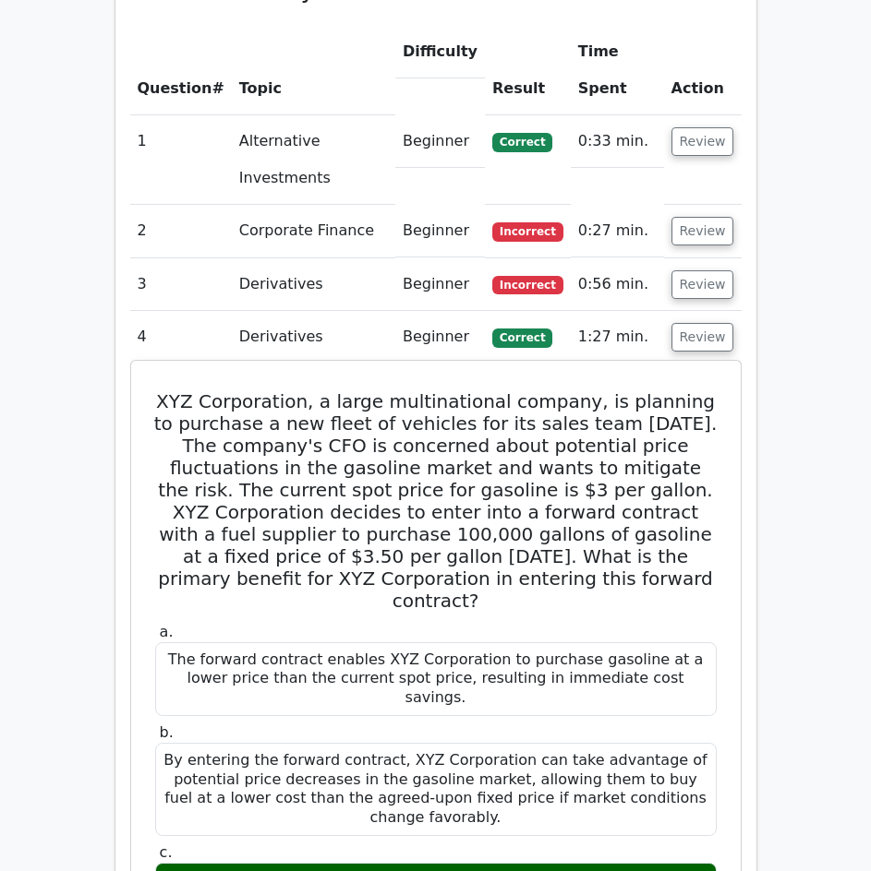
scroll to position [1385, 0]
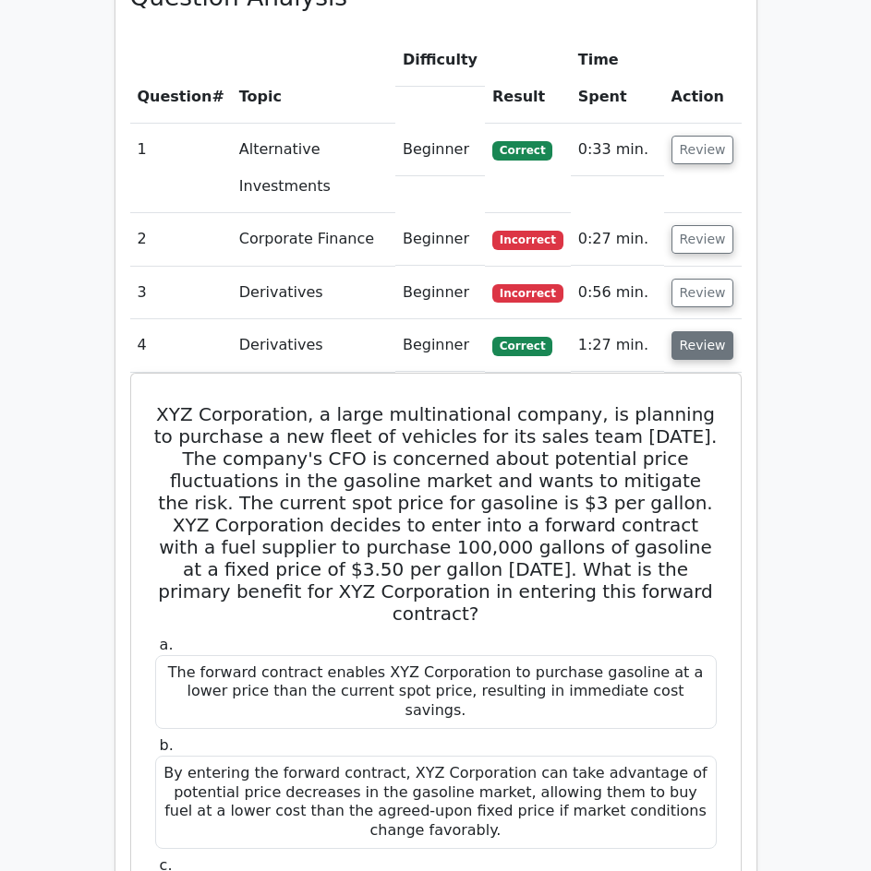
click at [692, 331] on button "Review" at bounding box center [702, 345] width 63 height 29
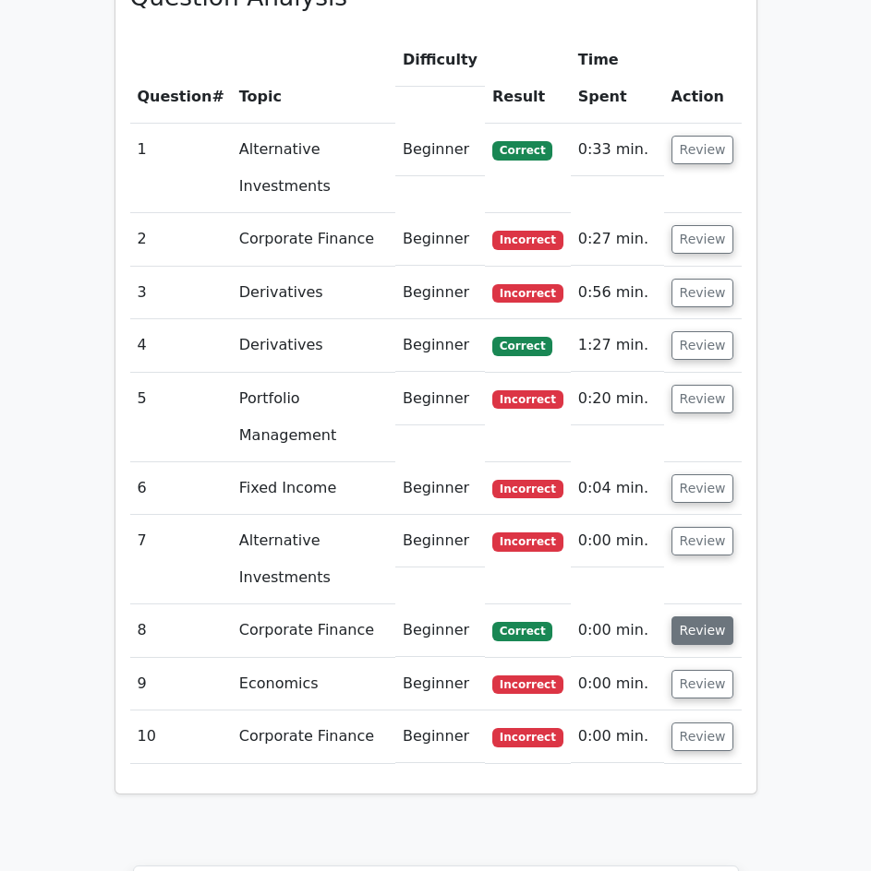
click at [704, 617] on button "Review" at bounding box center [702, 631] width 63 height 29
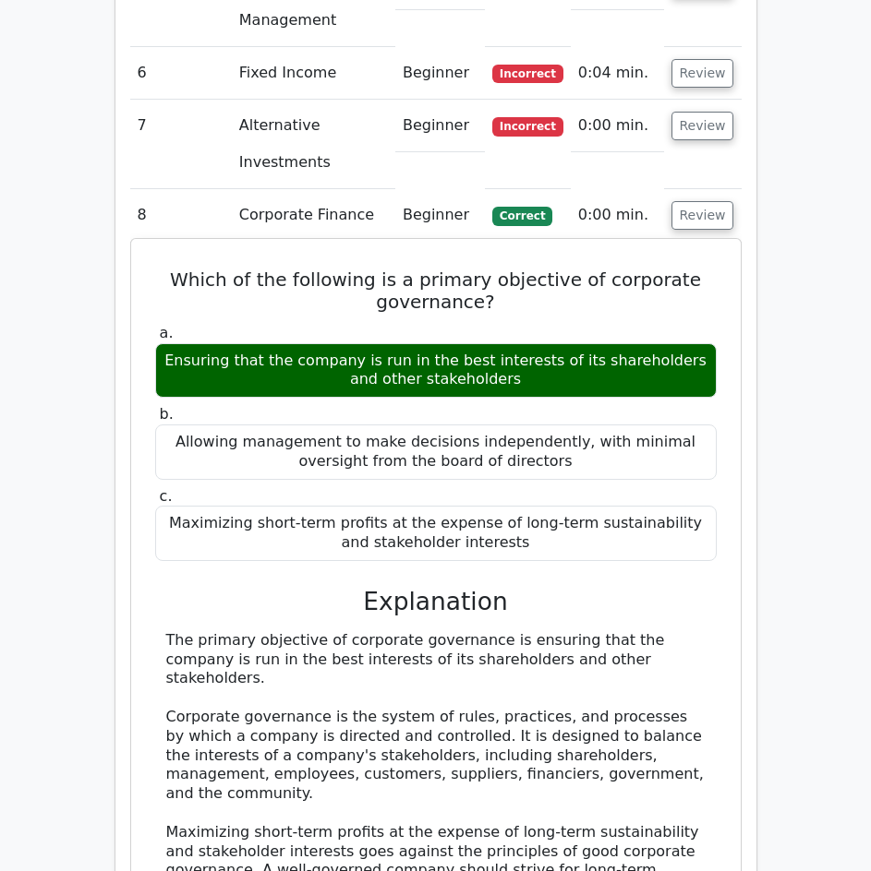
scroll to position [1846, 0]
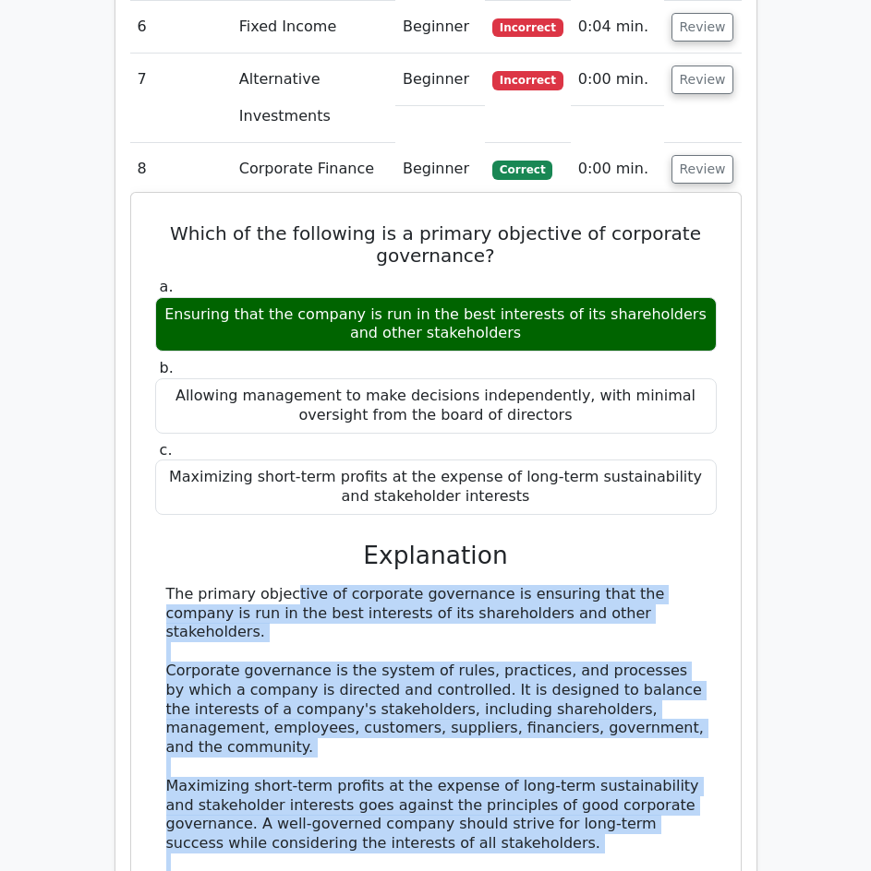
drag, startPoint x: 160, startPoint y: 382, endPoint x: 318, endPoint y: 706, distance: 360.8
click at [318, 706] on div "The primary objective of corporate governance is ensuring that the company is r…" at bounding box center [435, 777] width 561 height 384
copy div "The primary objective of corporate governance is ensuring that the company is r…"
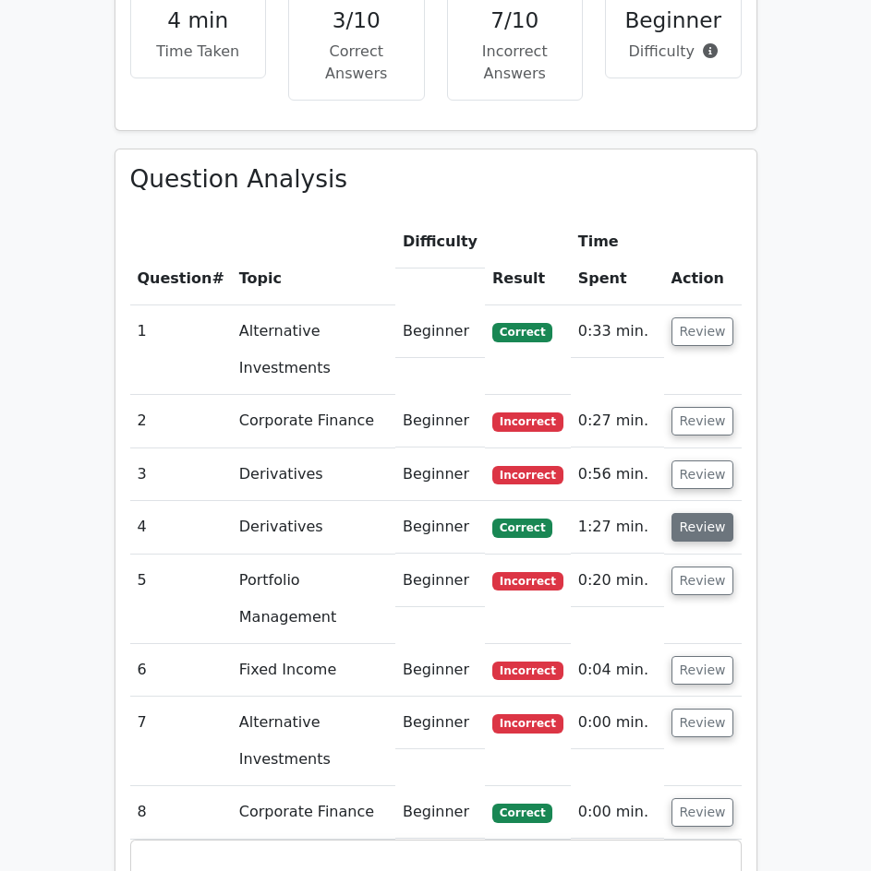
scroll to position [1200, 0]
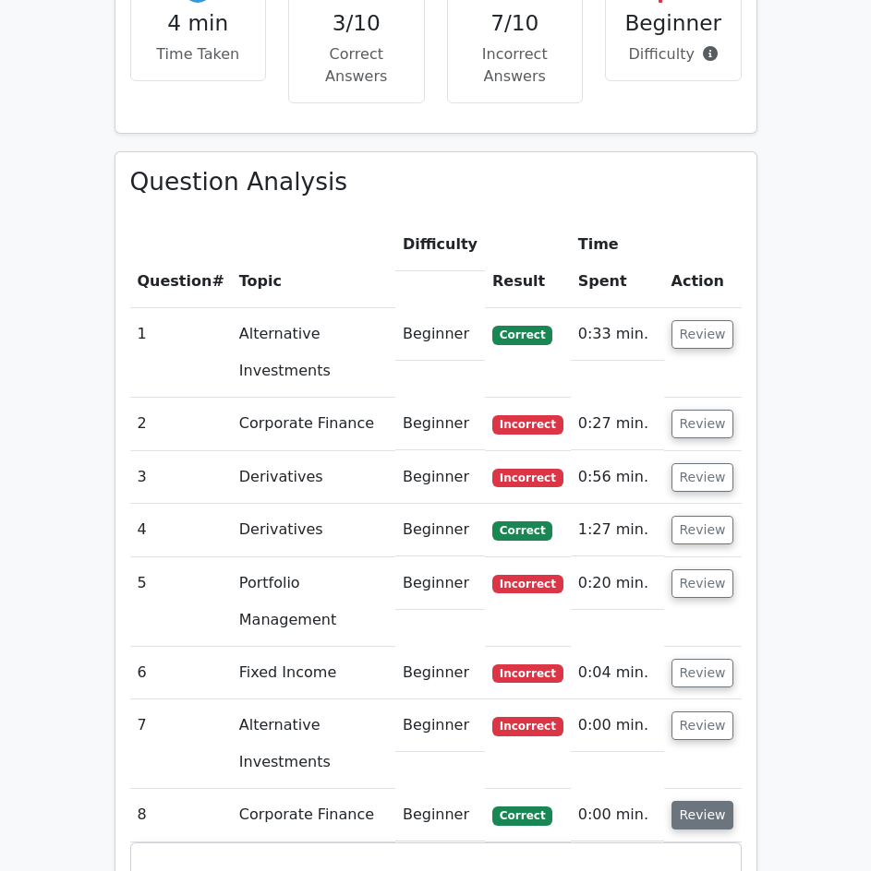
click at [716, 801] on button "Review" at bounding box center [702, 815] width 63 height 29
click at [715, 801] on button "Review" at bounding box center [702, 815] width 63 height 29
click at [716, 855] on button "Review" at bounding box center [702, 869] width 63 height 29
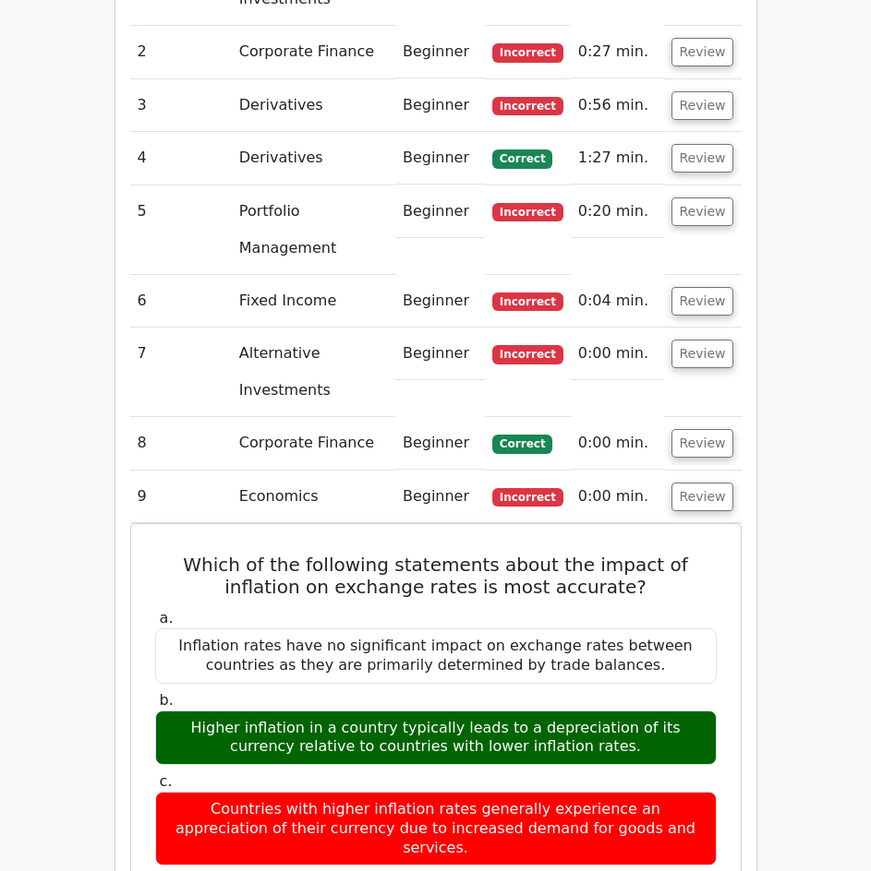
scroll to position [1477, 0]
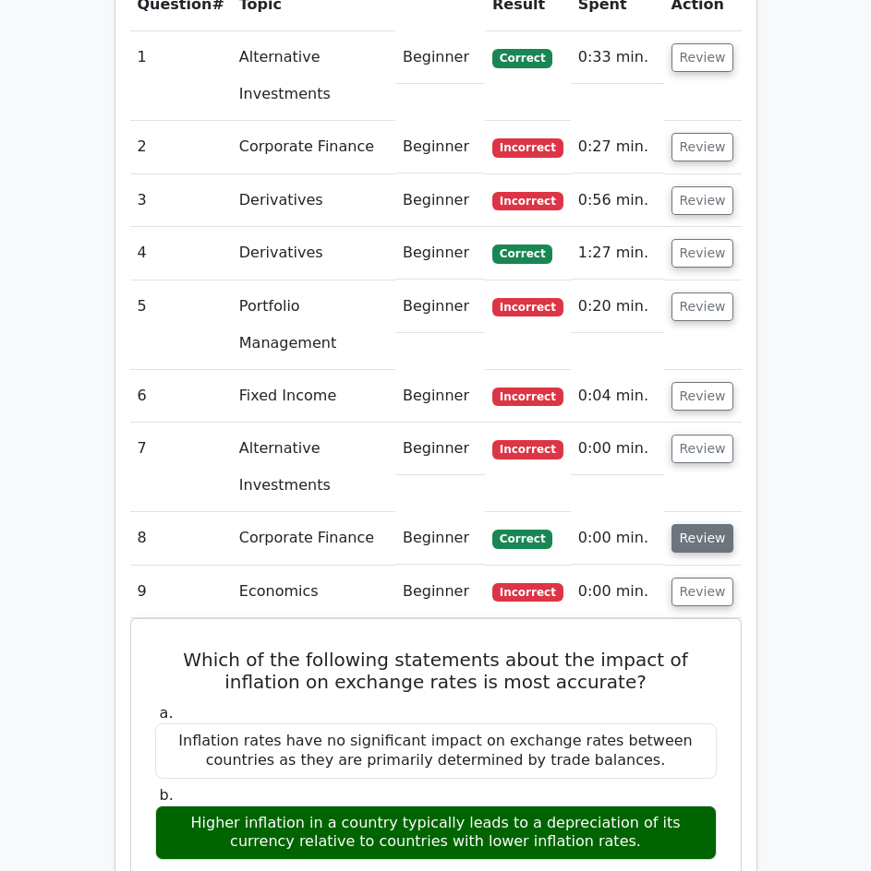
click at [713, 524] on button "Review" at bounding box center [702, 538] width 63 height 29
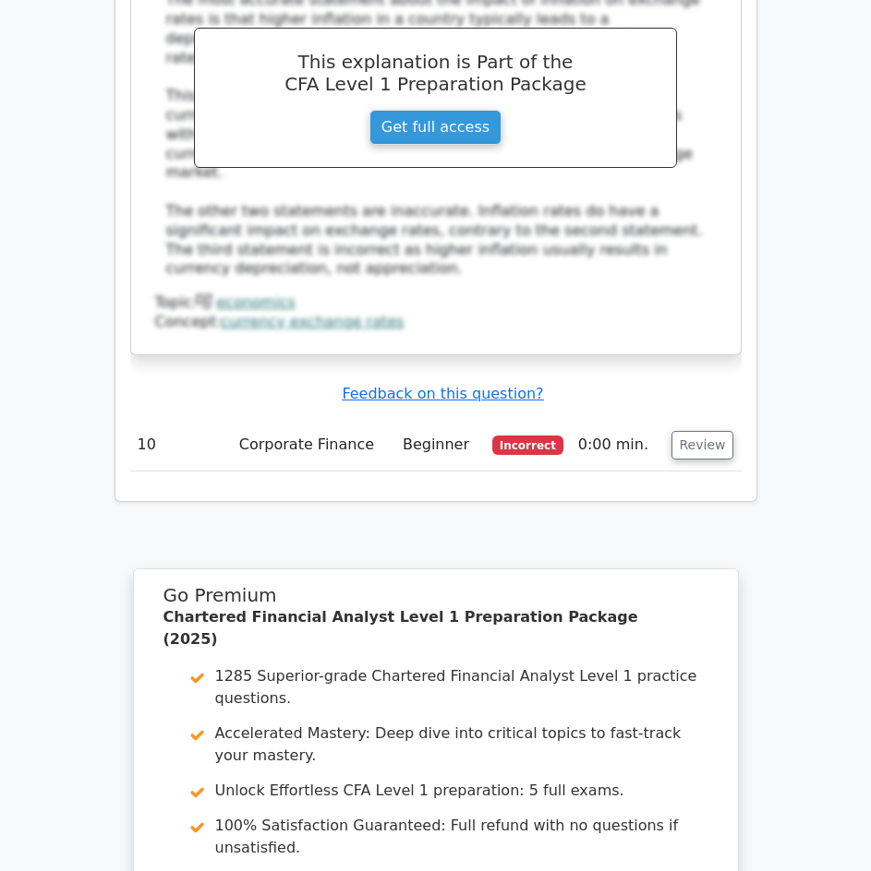
scroll to position [3574, 0]
